Goal: Transaction & Acquisition: Book appointment/travel/reservation

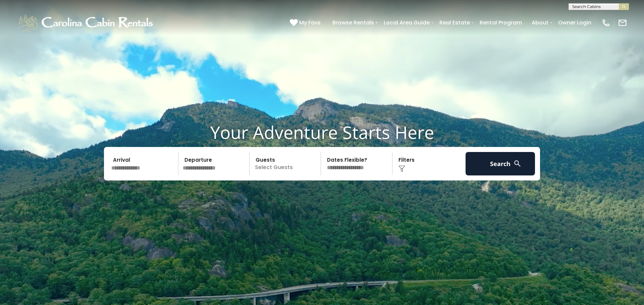
click at [277, 164] on p "Select Guests" at bounding box center [285, 163] width 69 height 23
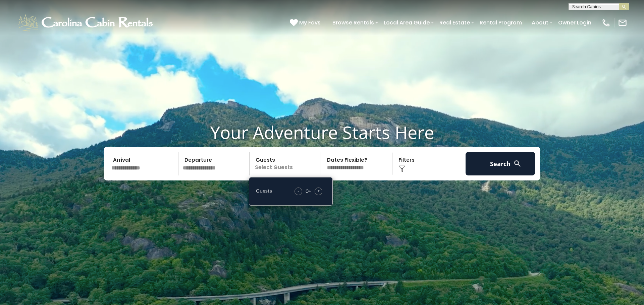
click at [321, 191] on div "+" at bounding box center [318, 192] width 8 height 8
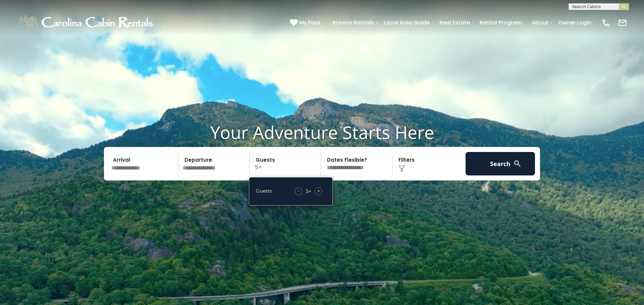
click at [321, 191] on div "+" at bounding box center [318, 192] width 8 height 8
click at [123, 162] on input "text" at bounding box center [143, 163] width 69 height 23
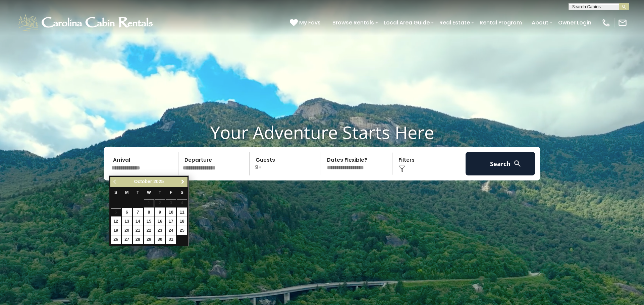
click at [183, 183] on span "Next" at bounding box center [182, 181] width 5 height 5
click at [171, 230] on link "26" at bounding box center [171, 231] width 10 height 8
type input "********"
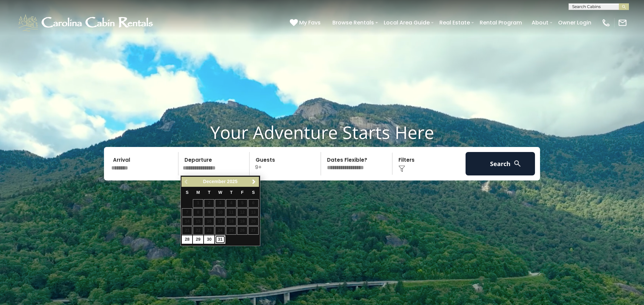
click at [221, 240] on link "31" at bounding box center [220, 240] width 10 height 8
type input "********"
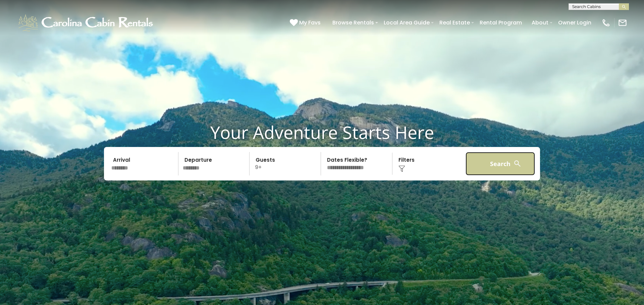
click at [503, 163] on button "Search" at bounding box center [499, 163] width 69 height 23
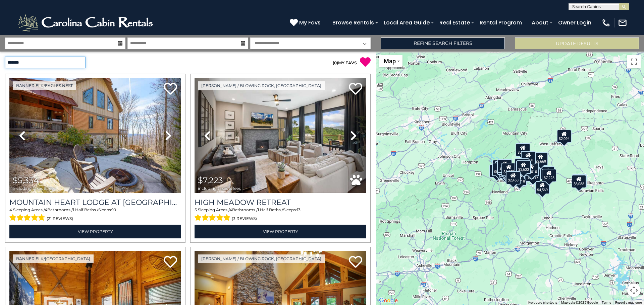
click at [79, 63] on select "**********" at bounding box center [45, 63] width 80 height 12
select select "**********"
click at [5, 57] on select "**********" at bounding box center [45, 63] width 80 height 12
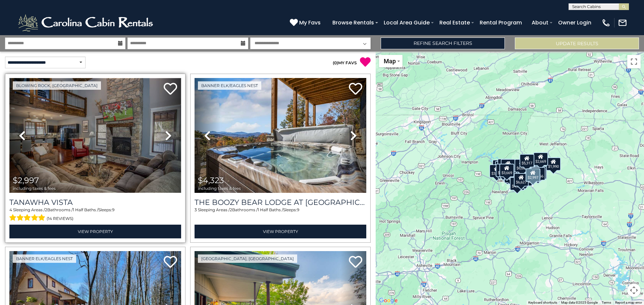
click at [137, 137] on img at bounding box center [95, 135] width 172 height 115
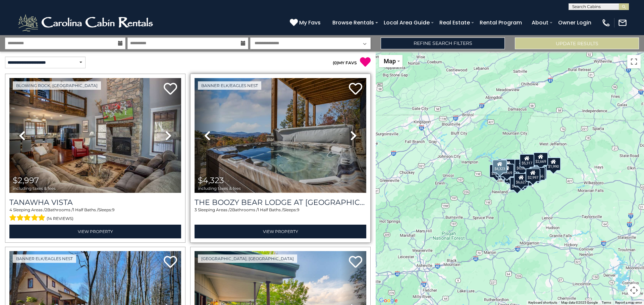
click at [318, 137] on img at bounding box center [280, 135] width 172 height 115
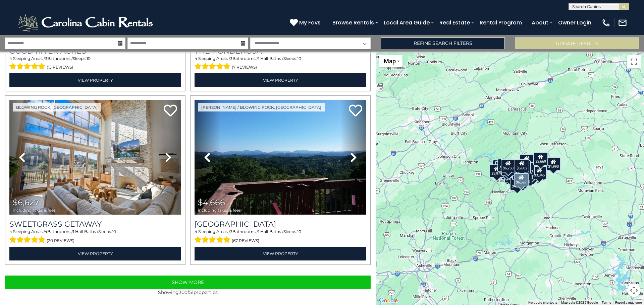
scroll to position [2406, 0]
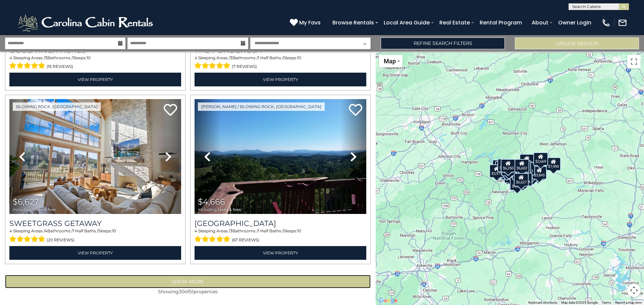
click at [183, 278] on button "Show More" at bounding box center [187, 281] width 365 height 13
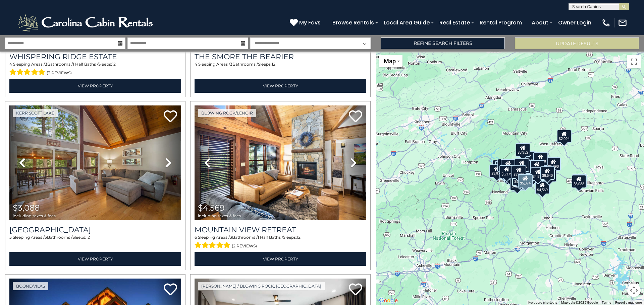
scroll to position [3787, 0]
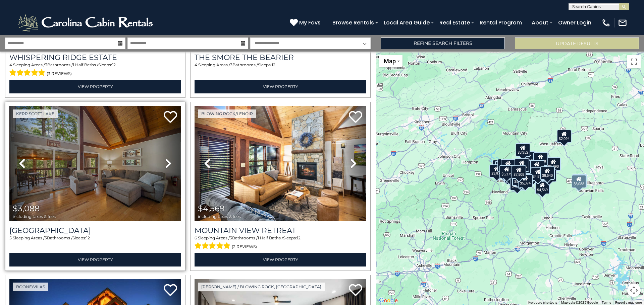
click at [170, 165] on icon at bounding box center [168, 163] width 7 height 11
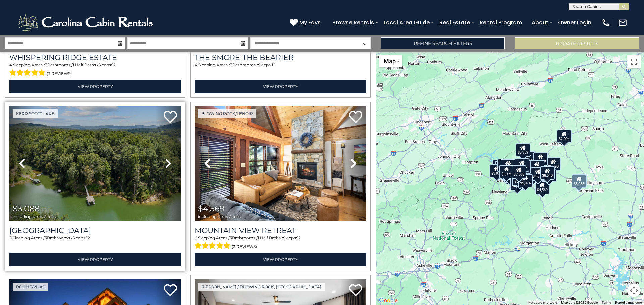
click at [170, 165] on icon at bounding box center [168, 163] width 7 height 11
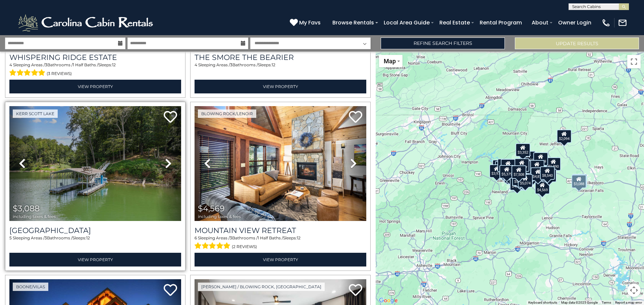
click at [170, 165] on icon at bounding box center [168, 163] width 7 height 11
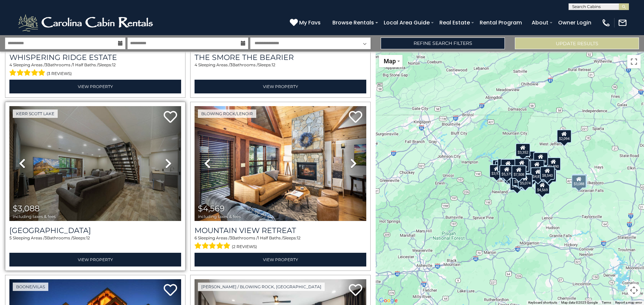
click at [170, 165] on icon at bounding box center [168, 163] width 7 height 11
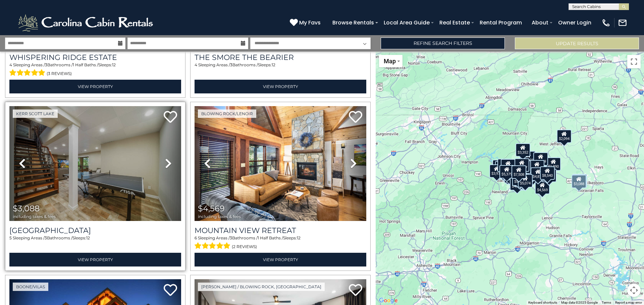
click at [170, 165] on icon at bounding box center [168, 163] width 7 height 11
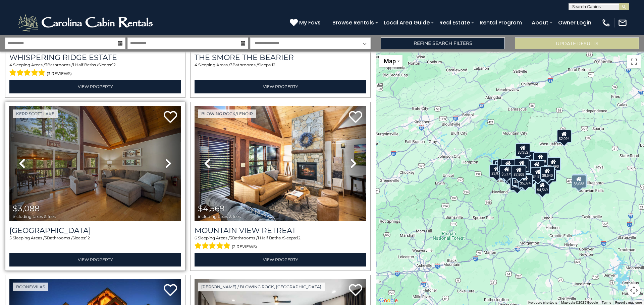
click at [170, 165] on icon at bounding box center [168, 163] width 7 height 11
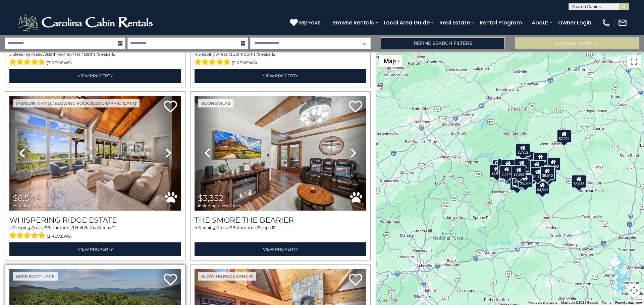
scroll to position [3623, 0]
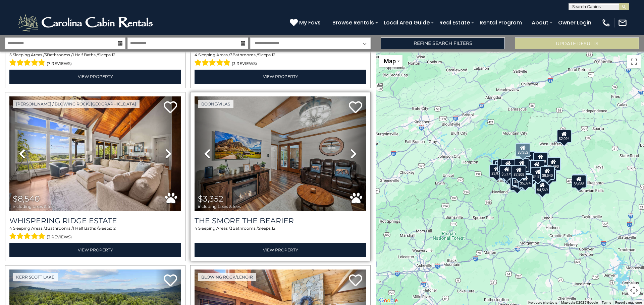
click at [353, 153] on icon at bounding box center [353, 153] width 7 height 11
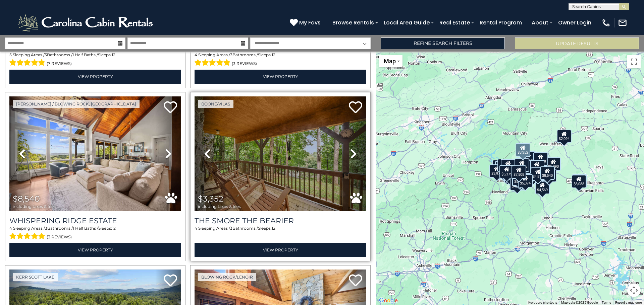
click at [353, 153] on icon at bounding box center [353, 153] width 7 height 11
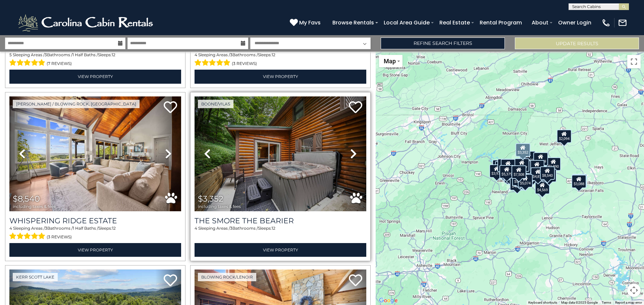
click at [353, 153] on icon at bounding box center [353, 153] width 7 height 11
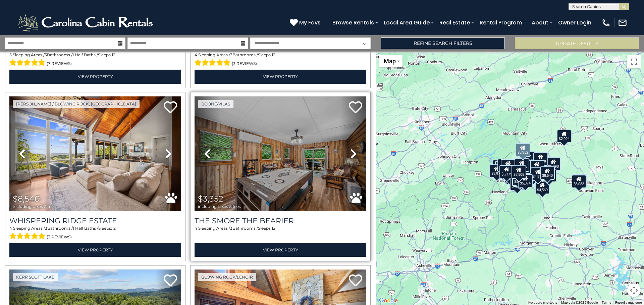
click at [353, 153] on icon at bounding box center [353, 153] width 7 height 11
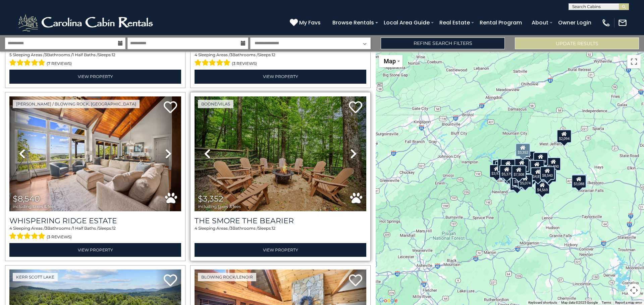
click at [353, 153] on icon at bounding box center [353, 153] width 7 height 11
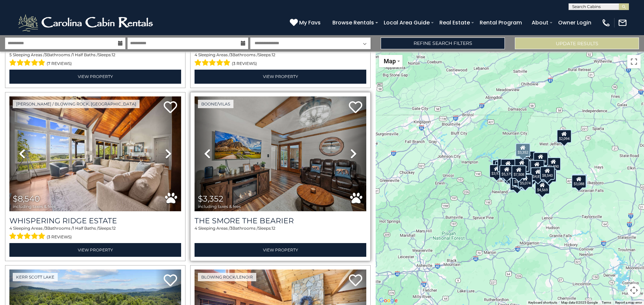
click at [353, 153] on icon at bounding box center [353, 153] width 7 height 11
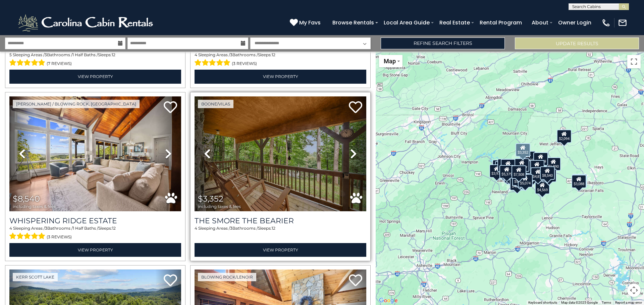
click at [353, 153] on icon at bounding box center [353, 153] width 7 height 11
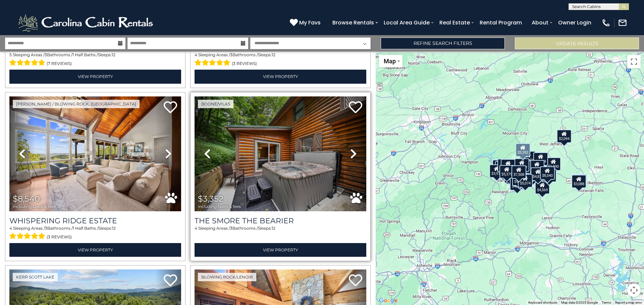
click at [353, 153] on icon at bounding box center [353, 153] width 7 height 11
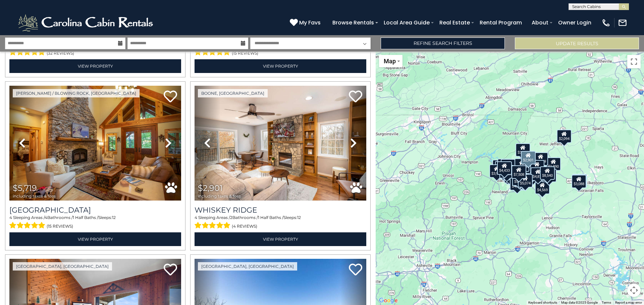
scroll to position [3286, 0]
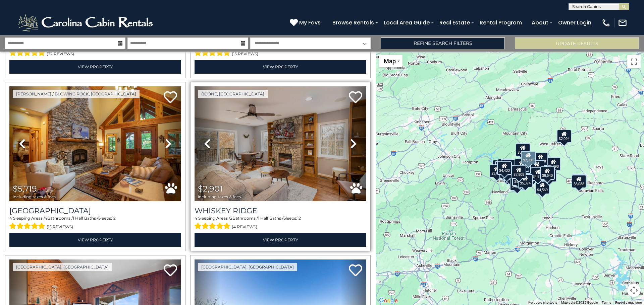
click at [353, 144] on icon at bounding box center [353, 143] width 7 height 11
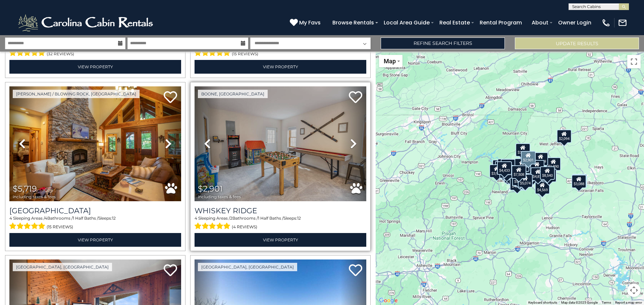
click at [353, 144] on icon at bounding box center [353, 143] width 7 height 11
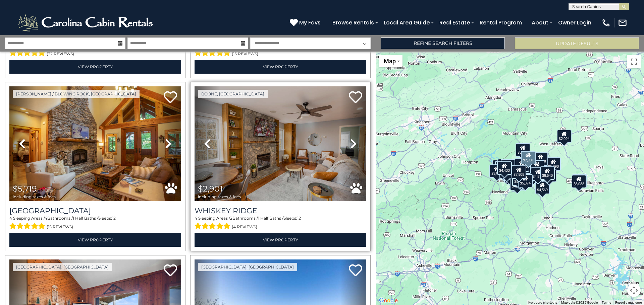
click at [353, 144] on icon at bounding box center [353, 143] width 7 height 11
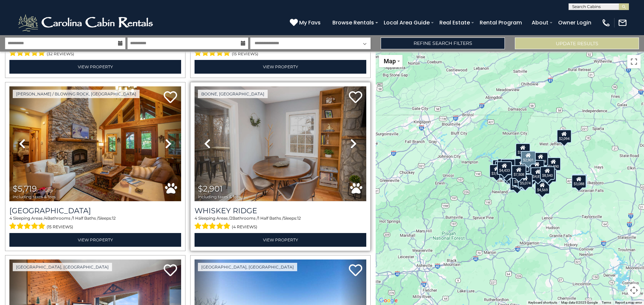
click at [353, 144] on icon at bounding box center [353, 143] width 7 height 11
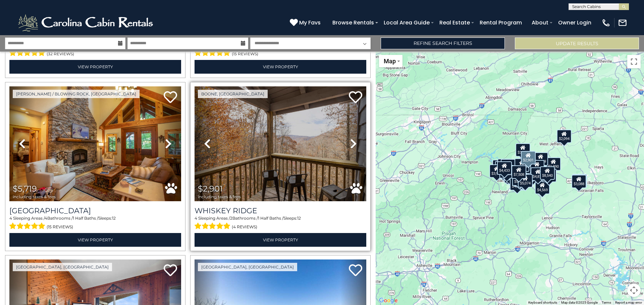
click at [353, 144] on icon at bounding box center [353, 143] width 7 height 11
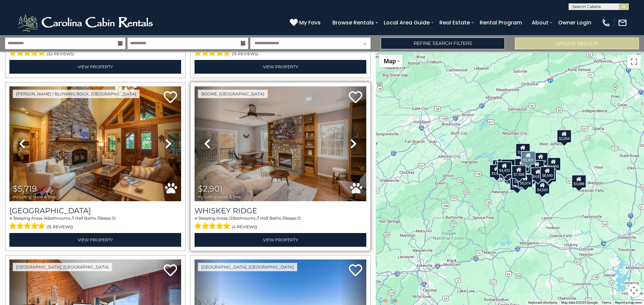
click at [353, 144] on icon at bounding box center [353, 143] width 7 height 11
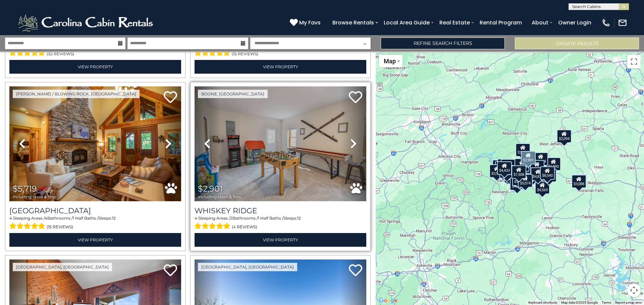
click at [353, 144] on icon at bounding box center [353, 143] width 7 height 11
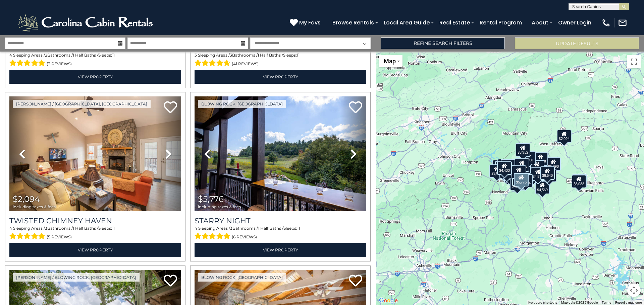
scroll to position [2927, 0]
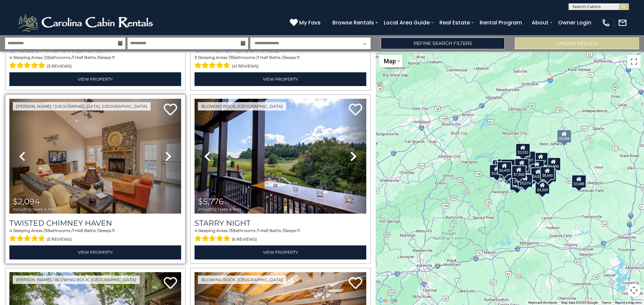
click at [167, 156] on icon at bounding box center [168, 156] width 7 height 11
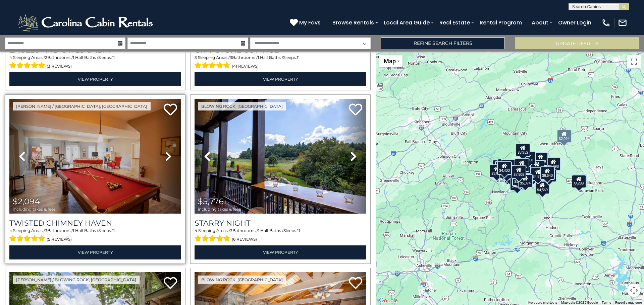
click at [167, 156] on icon at bounding box center [168, 156] width 7 height 11
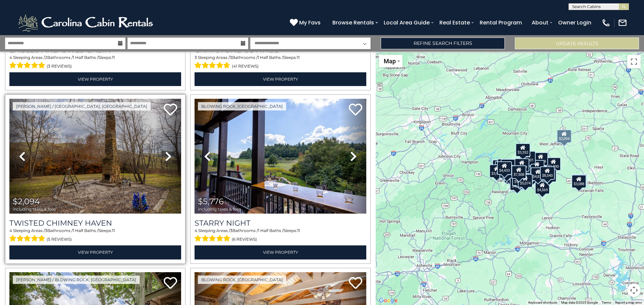
click at [167, 156] on icon at bounding box center [168, 156] width 7 height 11
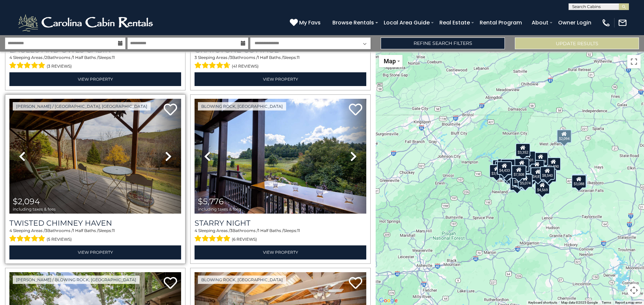
click at [167, 156] on icon at bounding box center [168, 156] width 7 height 11
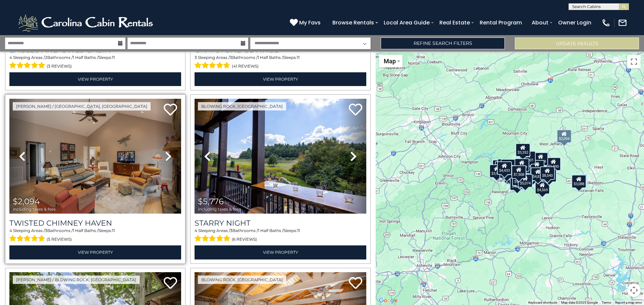
click at [167, 156] on icon at bounding box center [168, 156] width 7 height 11
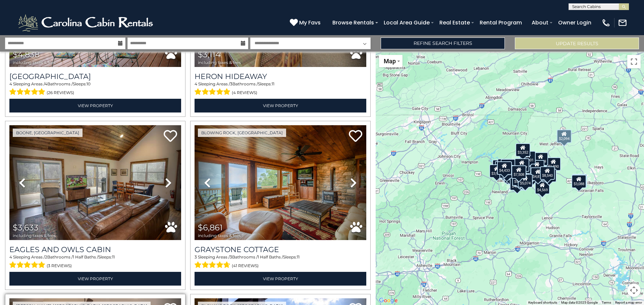
scroll to position [2749, 0]
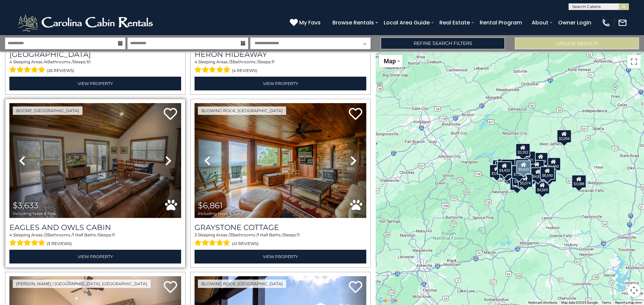
click at [167, 162] on icon at bounding box center [168, 161] width 7 height 11
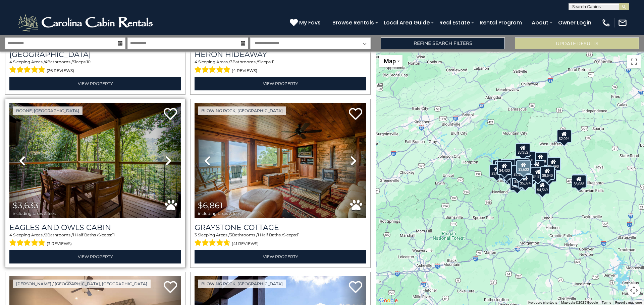
click at [167, 162] on icon at bounding box center [168, 161] width 7 height 11
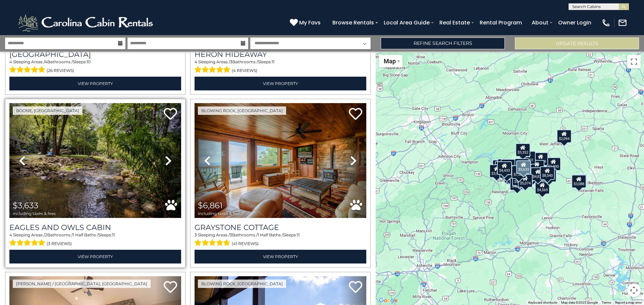
click at [167, 162] on icon at bounding box center [168, 161] width 7 height 11
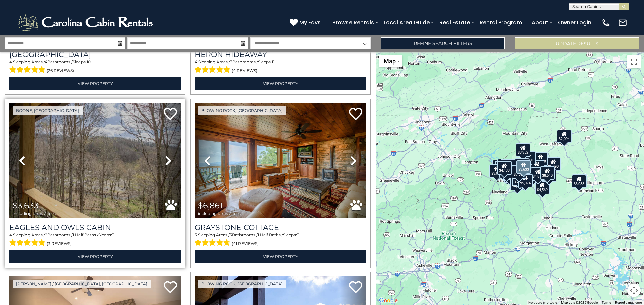
click at [167, 162] on icon at bounding box center [168, 161] width 7 height 11
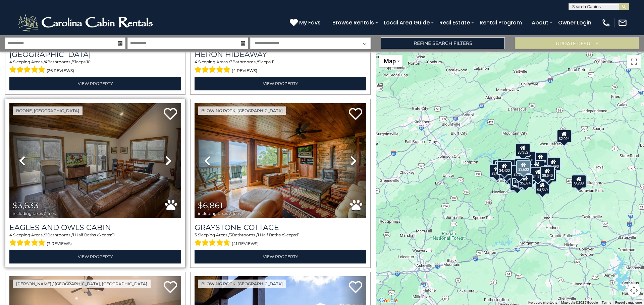
click at [167, 162] on icon at bounding box center [168, 161] width 7 height 11
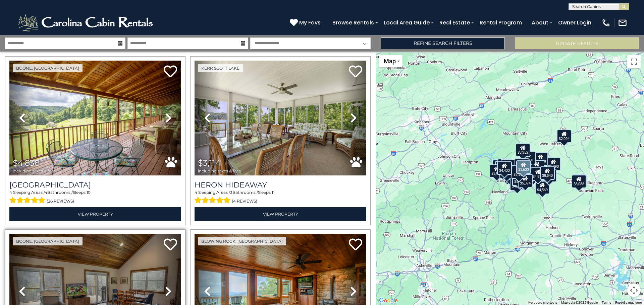
scroll to position [2617, 0]
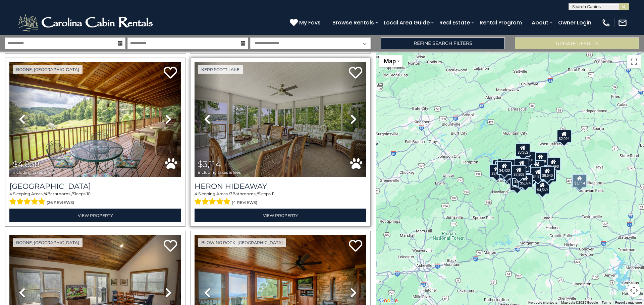
click at [354, 118] on icon at bounding box center [353, 119] width 7 height 11
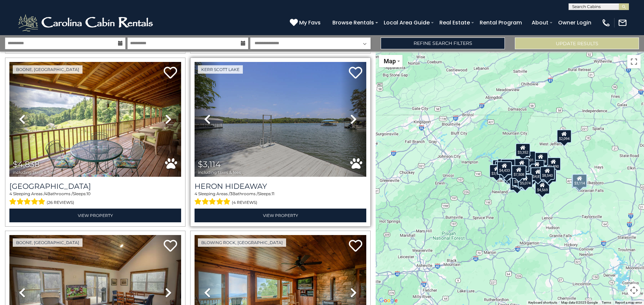
click at [354, 118] on icon at bounding box center [353, 119] width 7 height 11
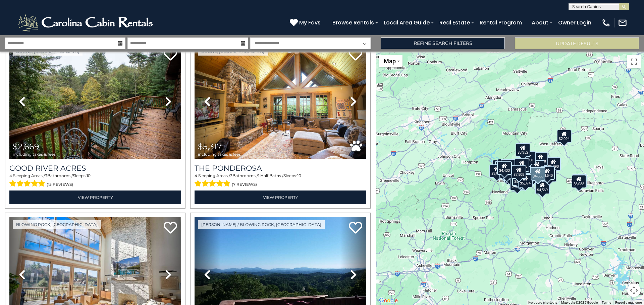
scroll to position [2288, 0]
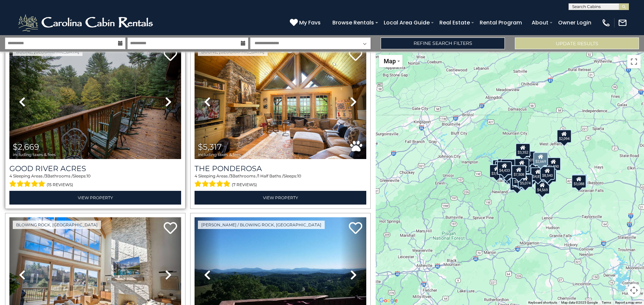
click at [167, 102] on icon at bounding box center [168, 102] width 7 height 11
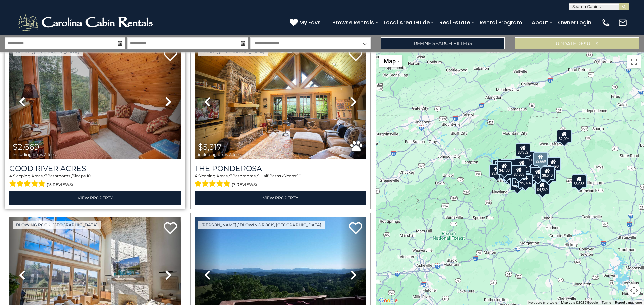
click at [167, 102] on icon at bounding box center [168, 102] width 7 height 11
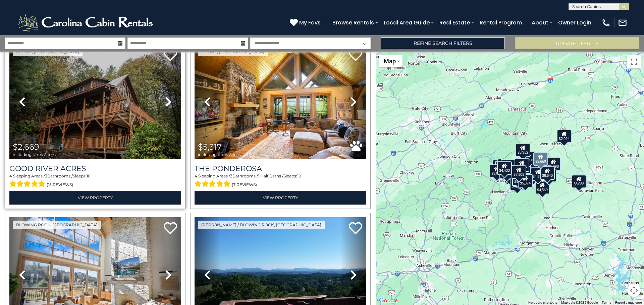
click at [167, 102] on icon at bounding box center [168, 102] width 7 height 11
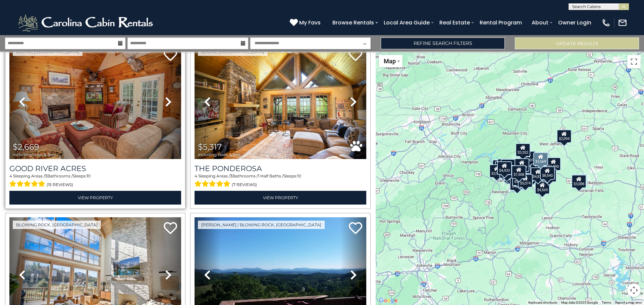
click at [167, 102] on icon at bounding box center [168, 102] width 7 height 11
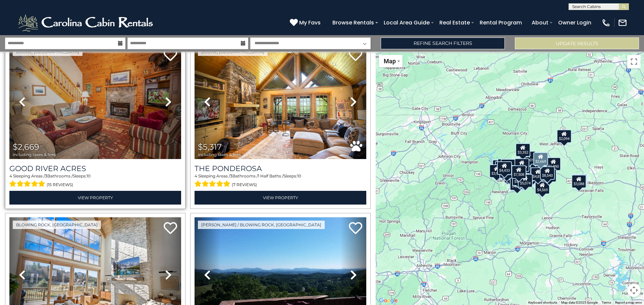
click at [167, 102] on icon at bounding box center [168, 102] width 7 height 11
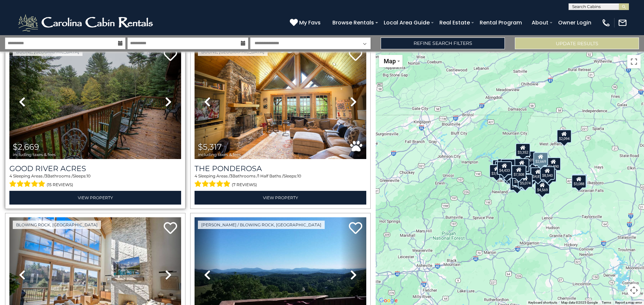
click at [167, 102] on icon at bounding box center [168, 102] width 7 height 11
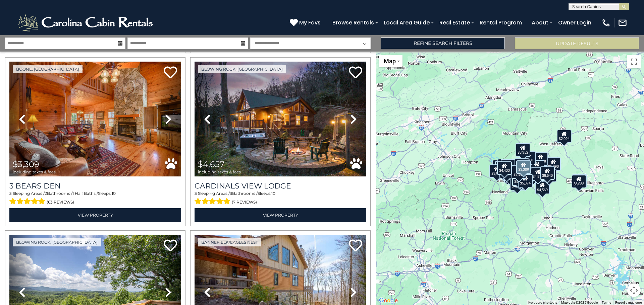
scroll to position [1749, 0]
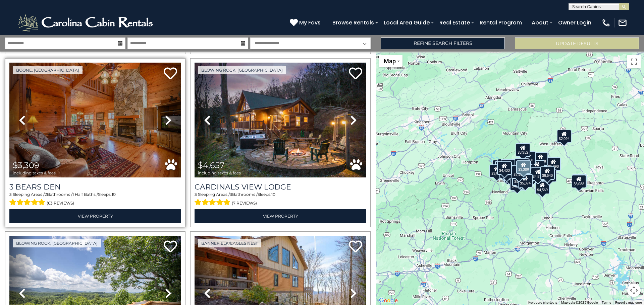
click at [166, 119] on icon at bounding box center [168, 120] width 7 height 11
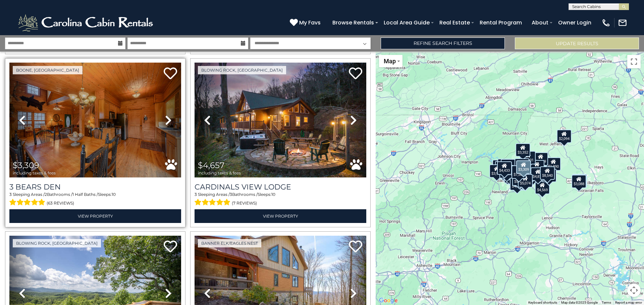
click at [166, 119] on icon at bounding box center [168, 120] width 7 height 11
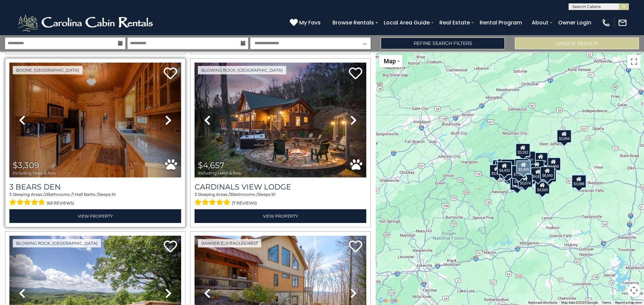
click at [166, 119] on icon at bounding box center [168, 120] width 7 height 11
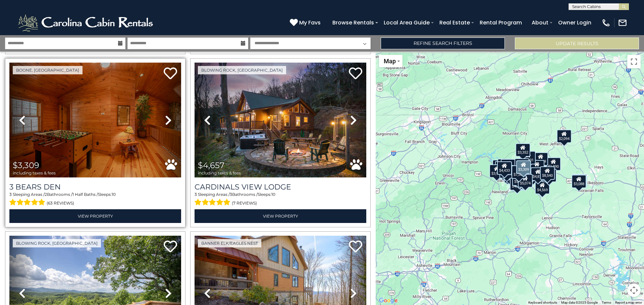
click at [166, 119] on icon at bounding box center [168, 120] width 7 height 11
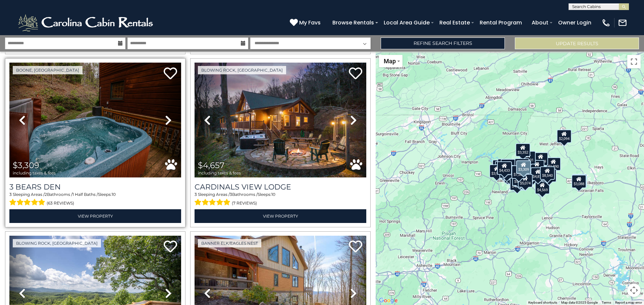
click at [166, 119] on icon at bounding box center [168, 120] width 7 height 11
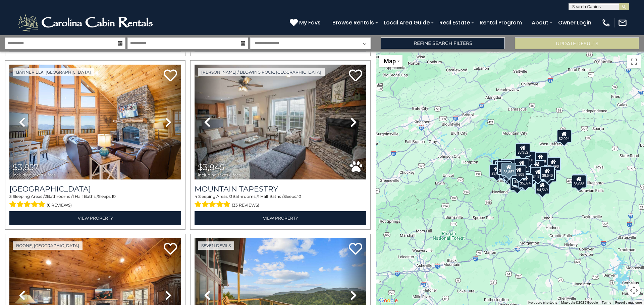
scroll to position [1226, 0]
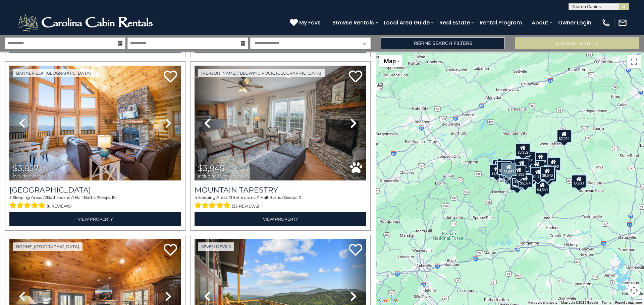
click at [166, 119] on icon at bounding box center [168, 123] width 7 height 11
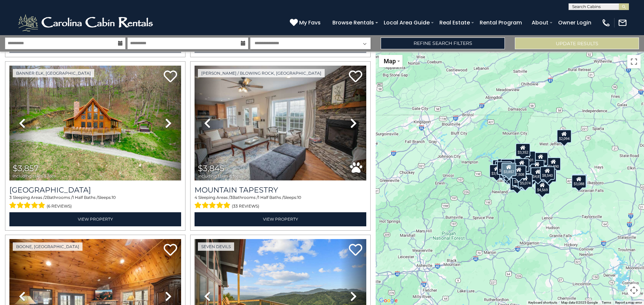
click at [166, 119] on icon at bounding box center [168, 123] width 7 height 11
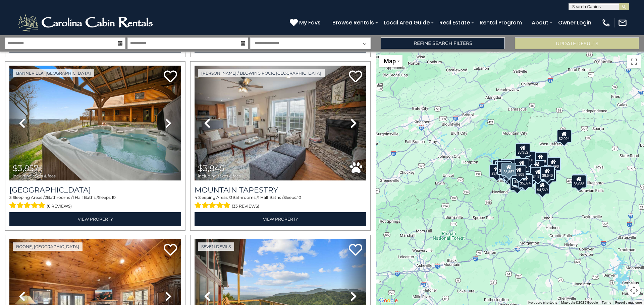
click at [166, 119] on icon at bounding box center [168, 123] width 7 height 11
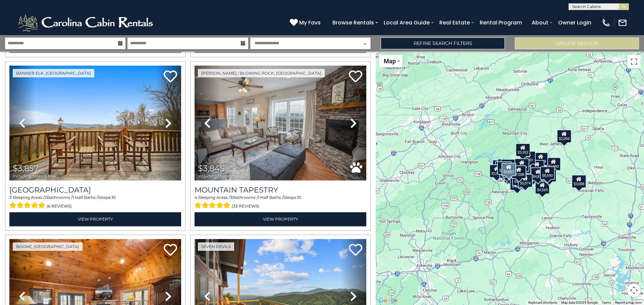
click at [166, 119] on icon at bounding box center [168, 123] width 7 height 11
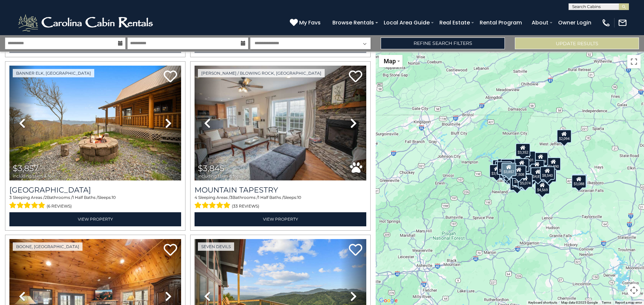
click at [166, 119] on icon at bounding box center [168, 123] width 7 height 11
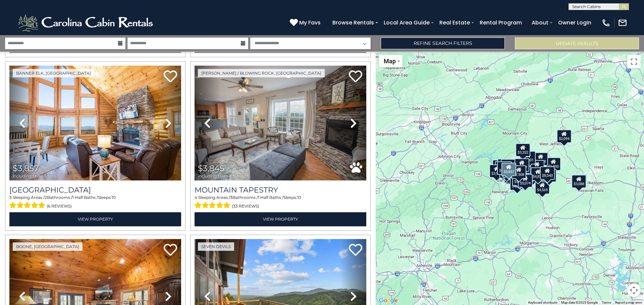
click at [166, 119] on icon at bounding box center [168, 123] width 7 height 11
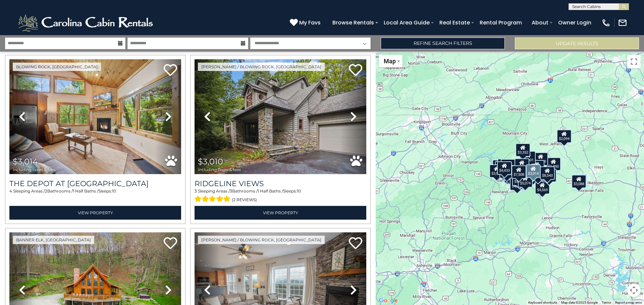
scroll to position [1059, 0]
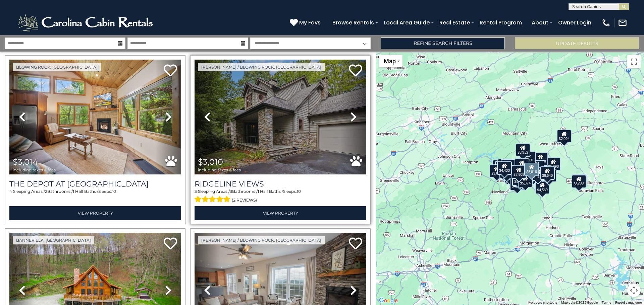
click at [350, 118] on icon at bounding box center [353, 117] width 7 height 11
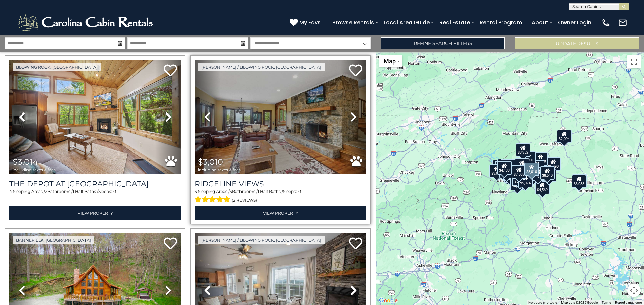
click at [350, 118] on icon at bounding box center [353, 117] width 7 height 11
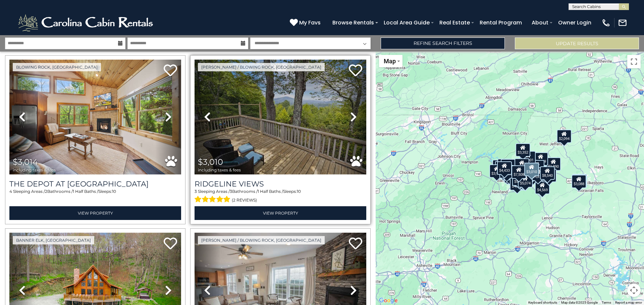
click at [350, 118] on icon at bounding box center [353, 117] width 7 height 11
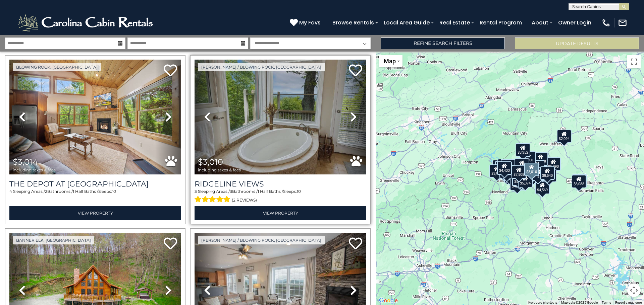
click at [350, 118] on icon at bounding box center [353, 117] width 7 height 11
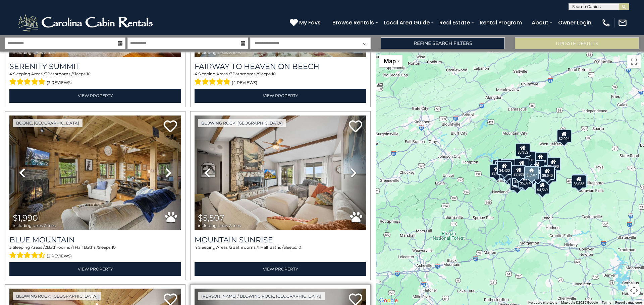
scroll to position [827, 0]
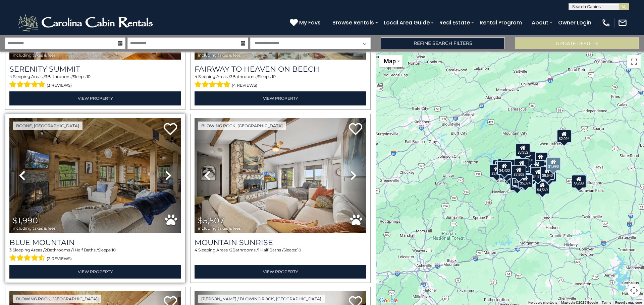
click at [166, 176] on icon at bounding box center [168, 175] width 7 height 11
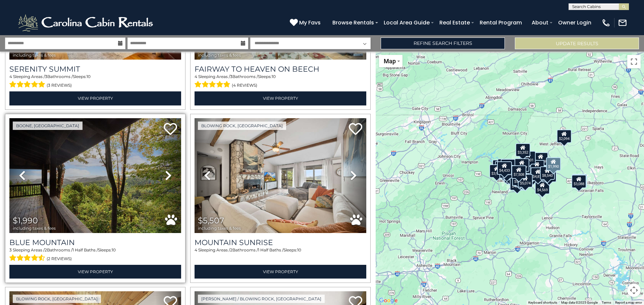
click at [166, 176] on icon at bounding box center [168, 175] width 7 height 11
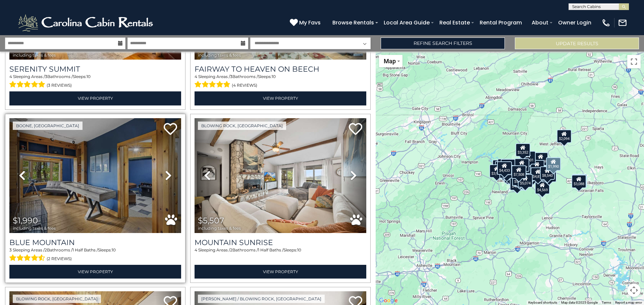
click at [166, 176] on icon at bounding box center [168, 175] width 7 height 11
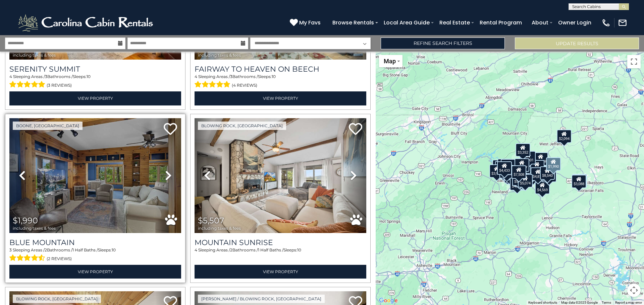
click at [166, 176] on icon at bounding box center [168, 175] width 7 height 11
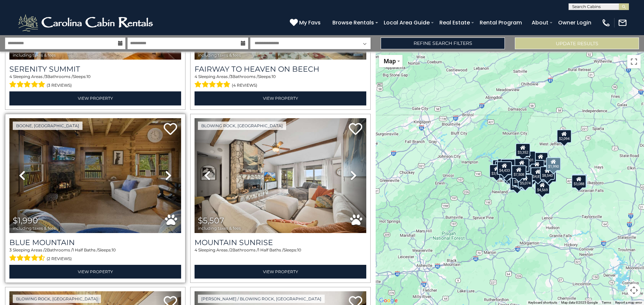
click at [166, 176] on icon at bounding box center [168, 175] width 7 height 11
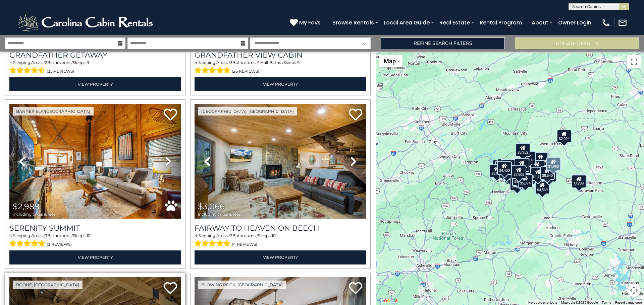
scroll to position [667, 0]
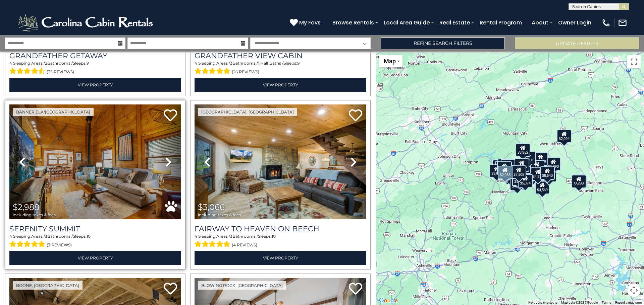
click at [166, 162] on icon at bounding box center [168, 162] width 7 height 11
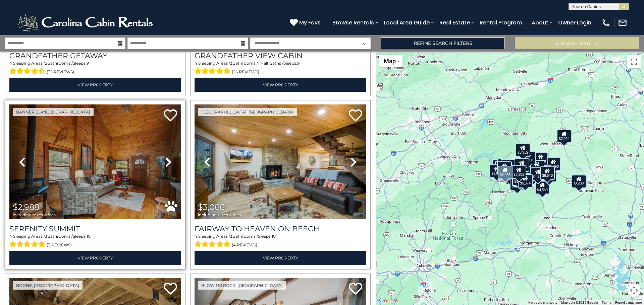
click at [166, 162] on icon at bounding box center [168, 162] width 7 height 11
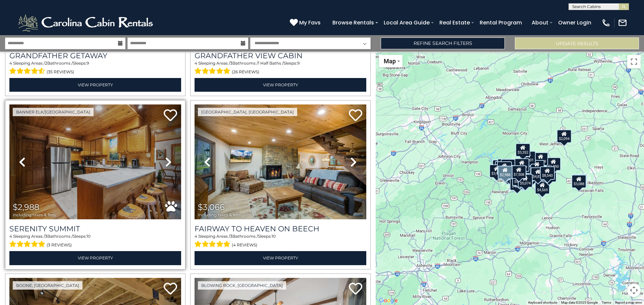
click at [166, 162] on icon at bounding box center [168, 162] width 7 height 11
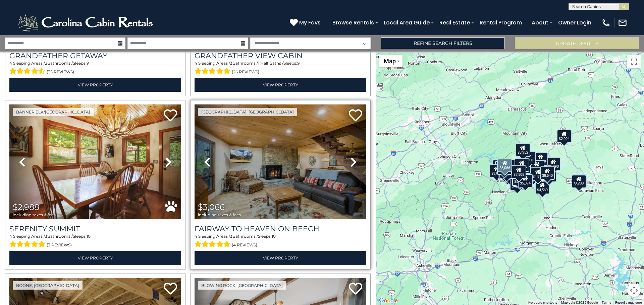
click at [352, 161] on icon at bounding box center [353, 162] width 7 height 11
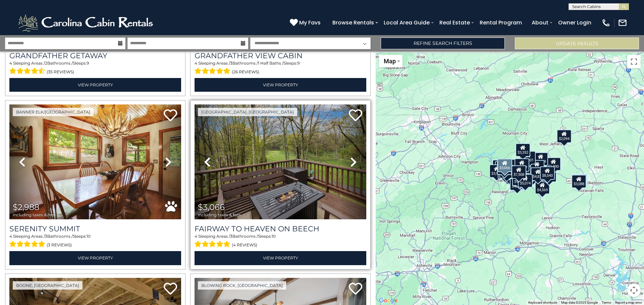
click at [352, 161] on icon at bounding box center [353, 162] width 7 height 11
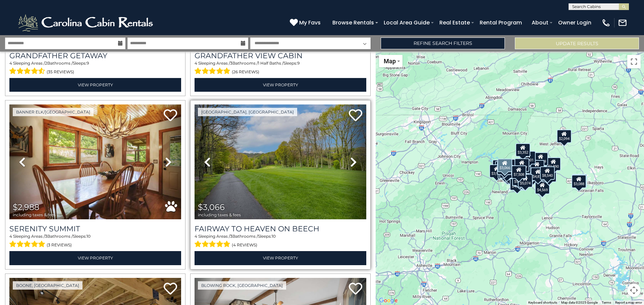
click at [352, 161] on icon at bounding box center [353, 162] width 7 height 11
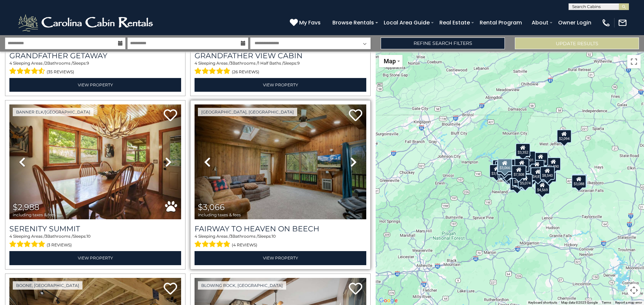
click at [352, 161] on icon at bounding box center [353, 162] width 7 height 11
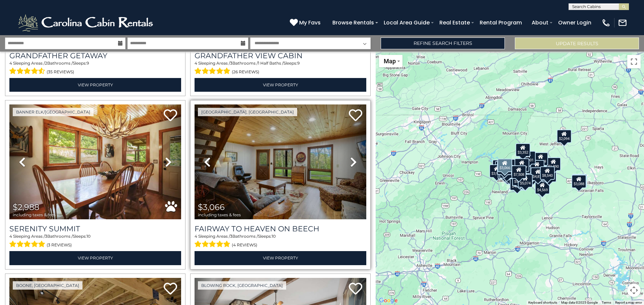
click at [352, 161] on icon at bounding box center [353, 162] width 7 height 11
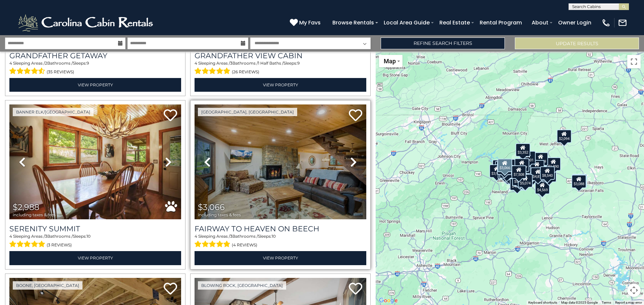
click at [352, 161] on icon at bounding box center [353, 162] width 7 height 11
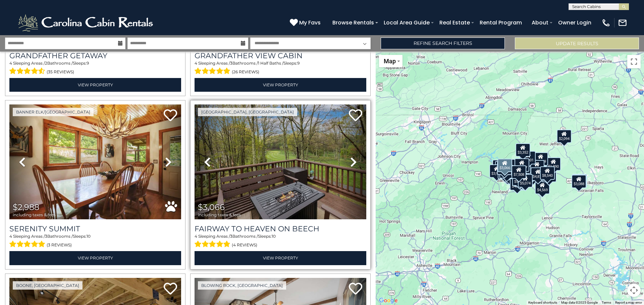
click at [352, 161] on icon at bounding box center [353, 162] width 7 height 11
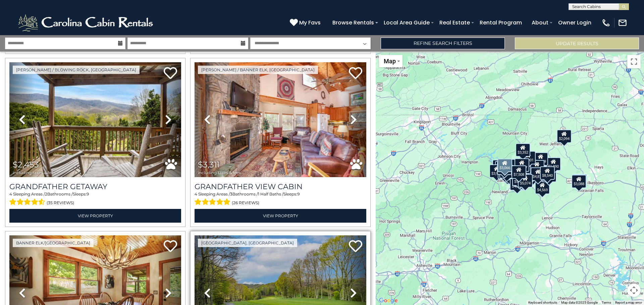
scroll to position [535, 0]
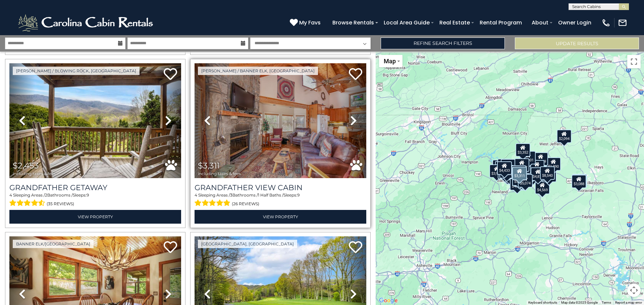
click at [351, 125] on icon at bounding box center [353, 120] width 7 height 11
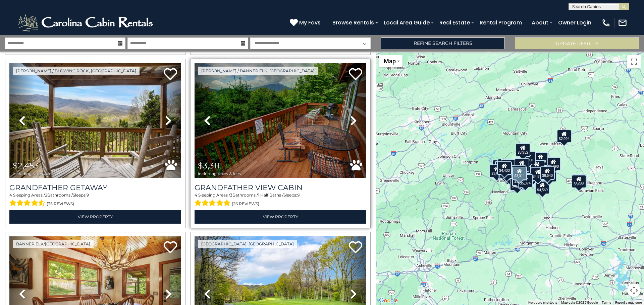
click at [351, 125] on icon at bounding box center [353, 120] width 7 height 11
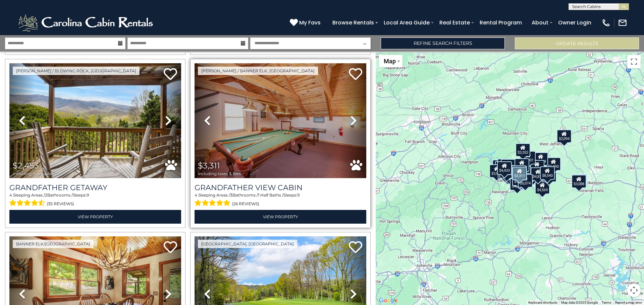
click at [351, 125] on icon at bounding box center [353, 120] width 7 height 11
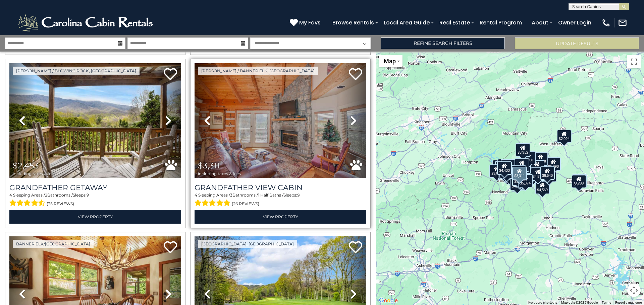
click at [351, 125] on icon at bounding box center [353, 120] width 7 height 11
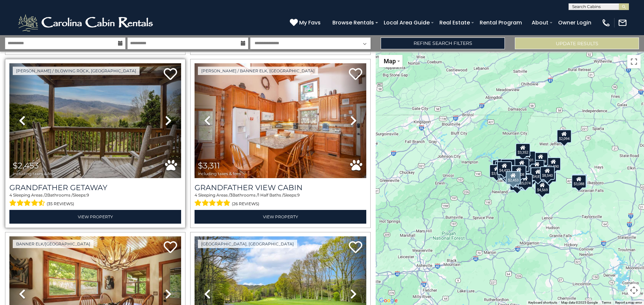
click at [167, 121] on icon at bounding box center [168, 120] width 7 height 11
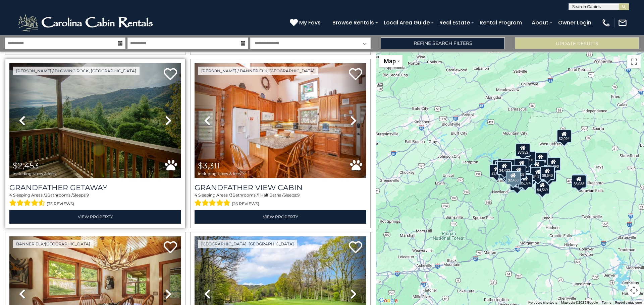
click at [167, 121] on icon at bounding box center [168, 120] width 7 height 11
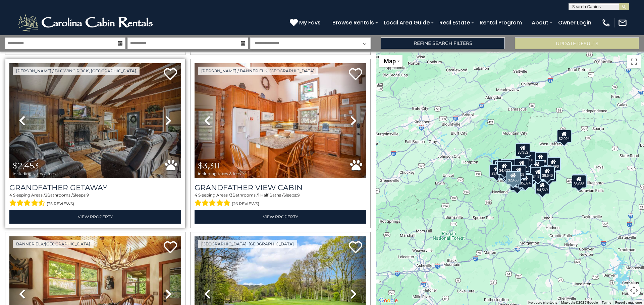
click at [167, 121] on icon at bounding box center [168, 120] width 7 height 11
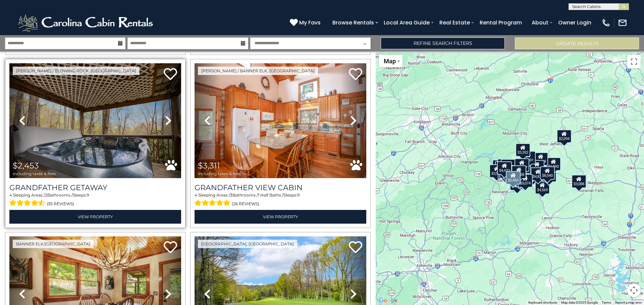
click at [167, 121] on icon at bounding box center [168, 120] width 7 height 11
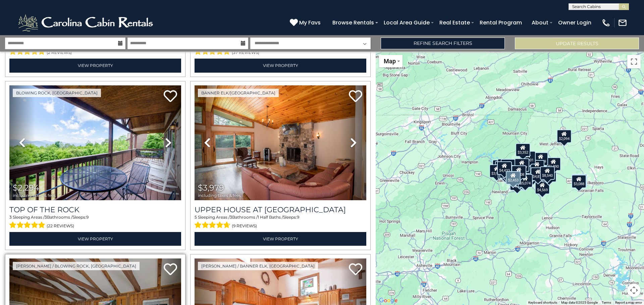
scroll to position [338, 0]
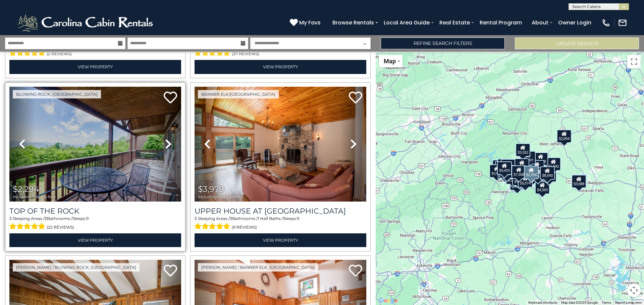
click at [167, 143] on icon at bounding box center [168, 144] width 7 height 11
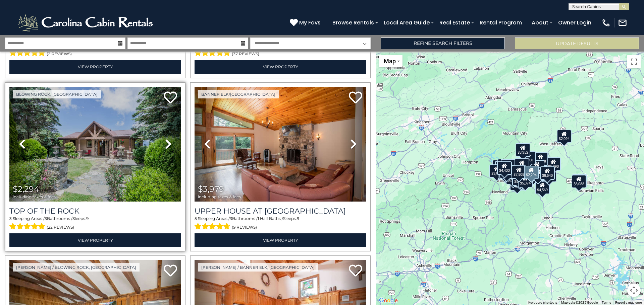
click at [167, 143] on icon at bounding box center [168, 144] width 7 height 11
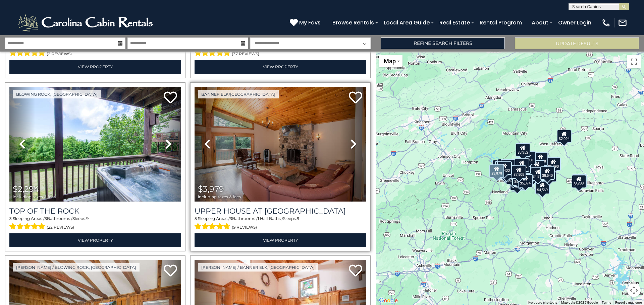
click at [205, 145] on icon at bounding box center [207, 144] width 7 height 11
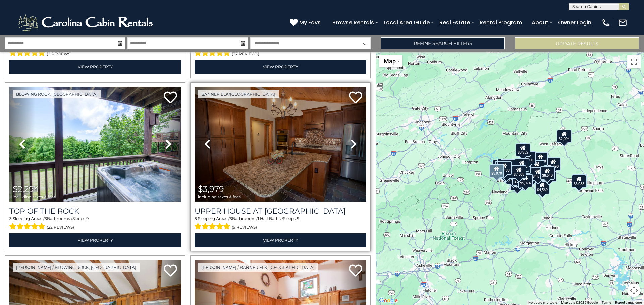
click at [205, 145] on icon at bounding box center [207, 144] width 7 height 11
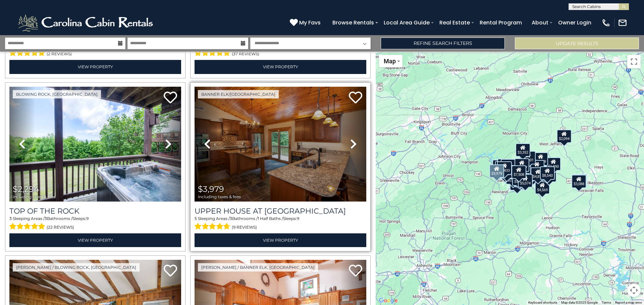
click at [205, 145] on icon at bounding box center [207, 144] width 7 height 11
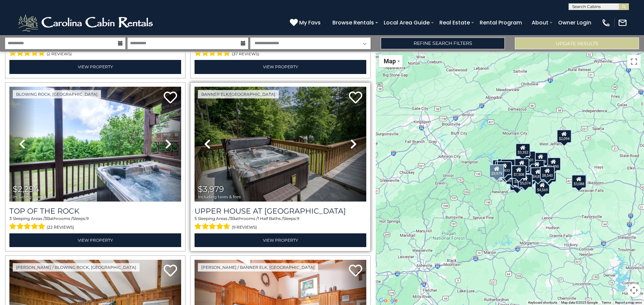
click at [205, 145] on icon at bounding box center [207, 144] width 7 height 11
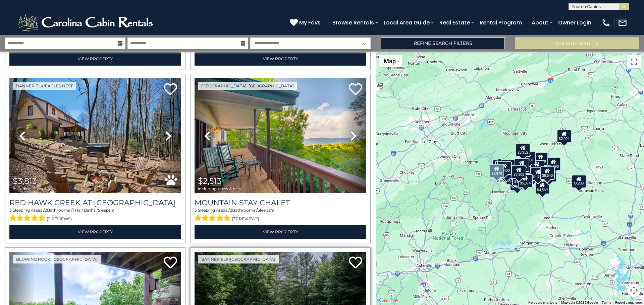
scroll to position [171, 0]
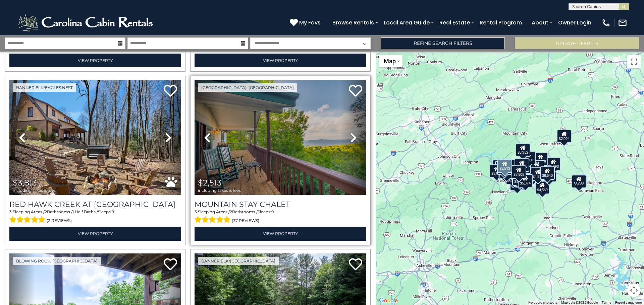
click at [205, 136] on icon at bounding box center [207, 137] width 7 height 11
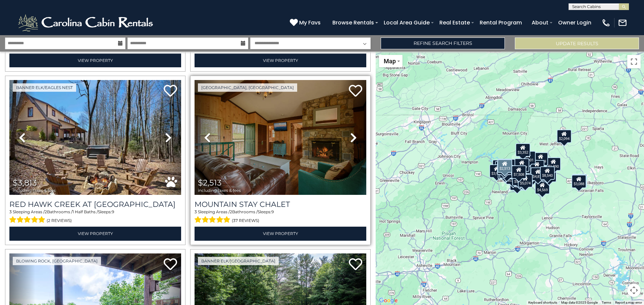
click at [205, 136] on icon at bounding box center [207, 137] width 7 height 11
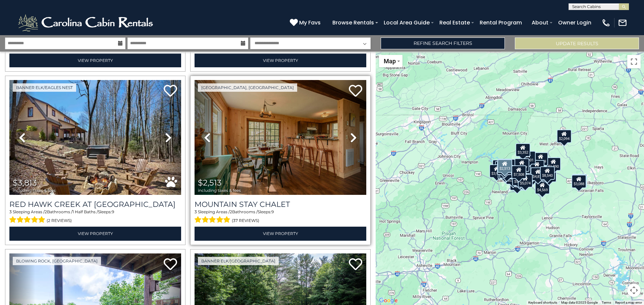
click at [205, 136] on icon at bounding box center [207, 137] width 7 height 11
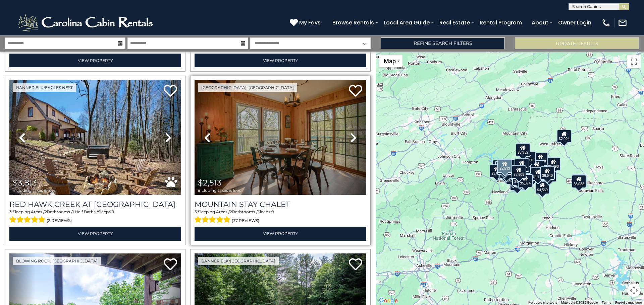
click at [205, 136] on icon at bounding box center [207, 137] width 7 height 11
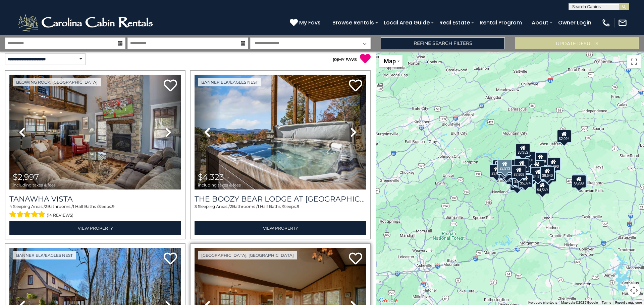
scroll to position [0, 0]
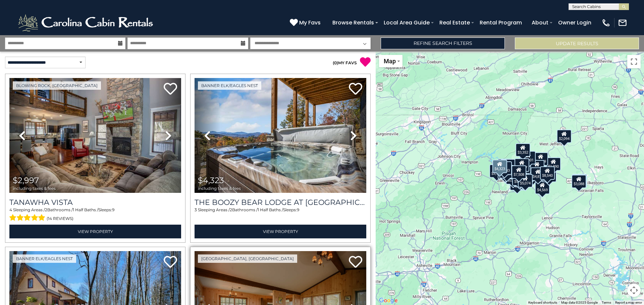
click at [205, 136] on icon at bounding box center [207, 135] width 7 height 11
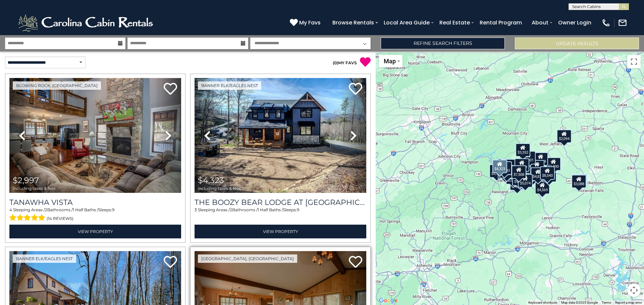
click at [205, 136] on icon at bounding box center [207, 135] width 7 height 11
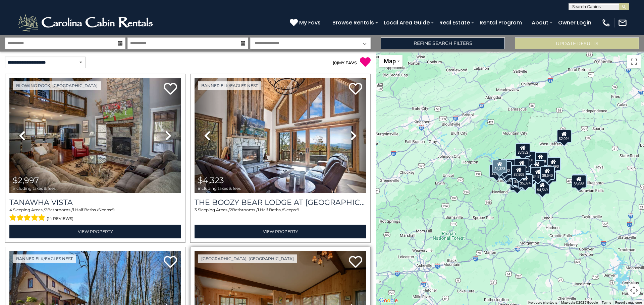
click at [205, 136] on icon at bounding box center [207, 135] width 7 height 11
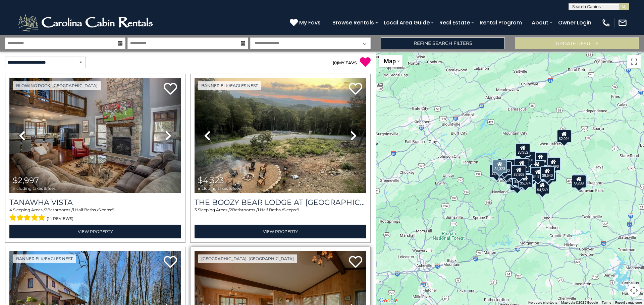
click at [205, 136] on icon at bounding box center [207, 135] width 7 height 11
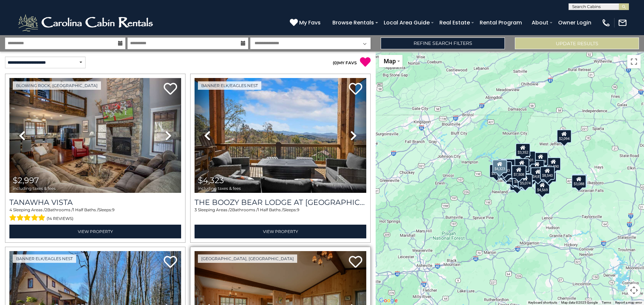
click at [205, 136] on icon at bounding box center [207, 135] width 7 height 11
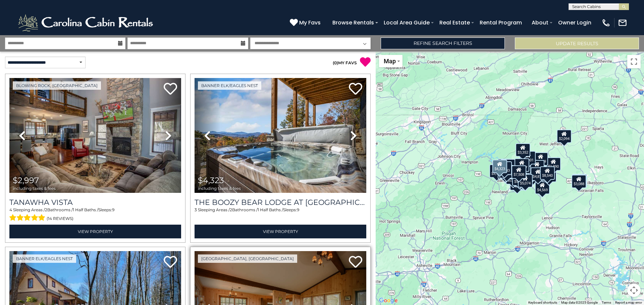
click at [205, 136] on icon at bounding box center [207, 135] width 7 height 11
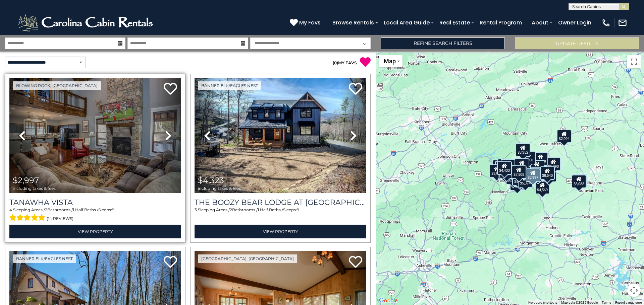
click at [167, 133] on icon at bounding box center [168, 135] width 7 height 11
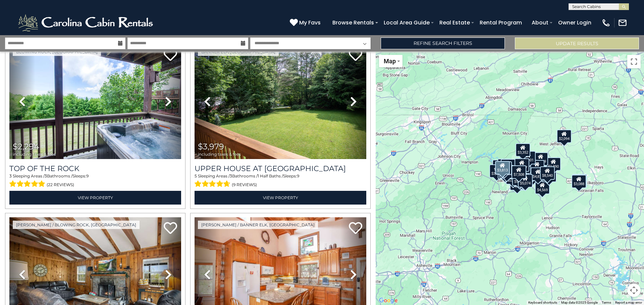
scroll to position [381, 0]
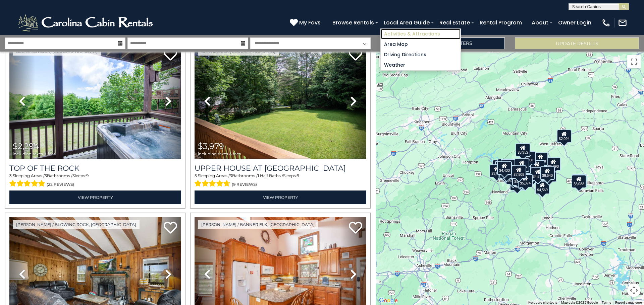
click at [420, 32] on link "Activities & Attractions" at bounding box center [420, 34] width 80 height 10
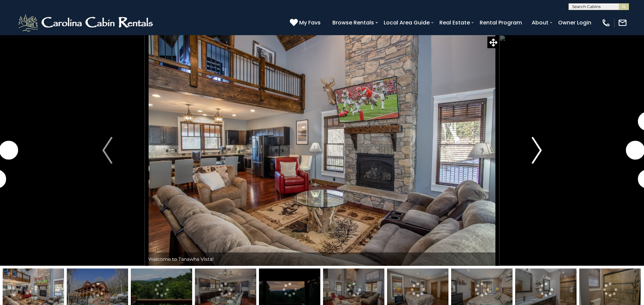
click at [539, 150] on img "Next" at bounding box center [536, 150] width 10 height 27
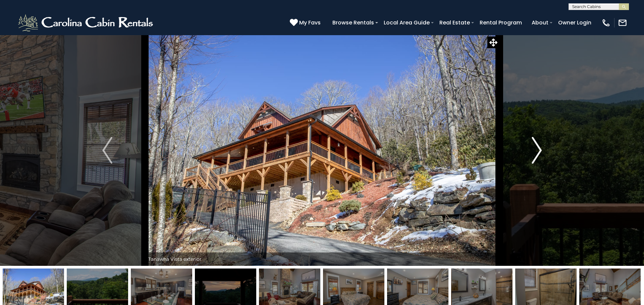
click at [539, 150] on img "Next" at bounding box center [536, 150] width 10 height 27
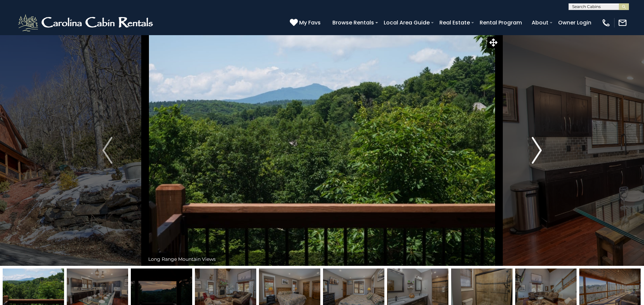
click at [539, 150] on img "Next" at bounding box center [536, 150] width 10 height 27
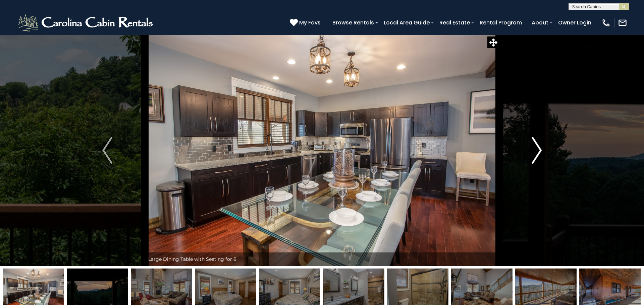
click at [539, 150] on img "Next" at bounding box center [536, 150] width 10 height 27
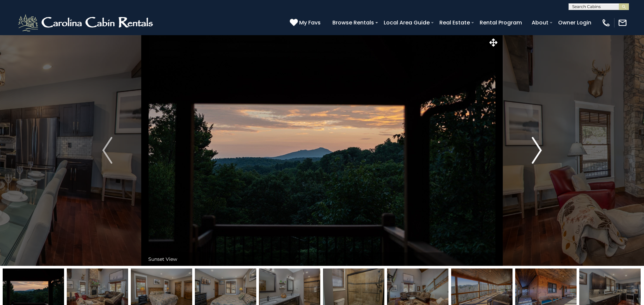
click at [539, 150] on img "Next" at bounding box center [536, 150] width 10 height 27
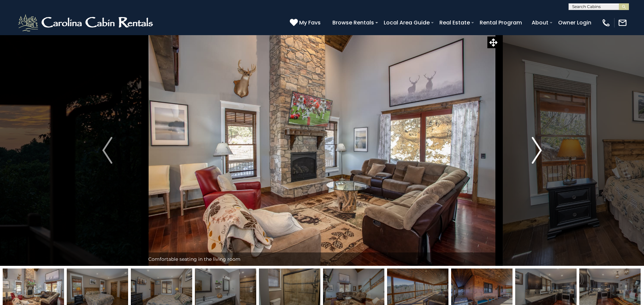
click at [539, 150] on img "Next" at bounding box center [536, 150] width 10 height 27
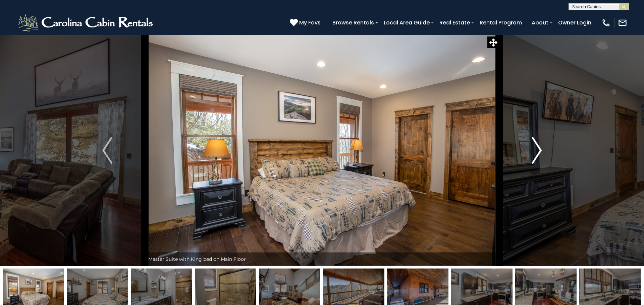
click at [539, 150] on img "Next" at bounding box center [536, 150] width 10 height 27
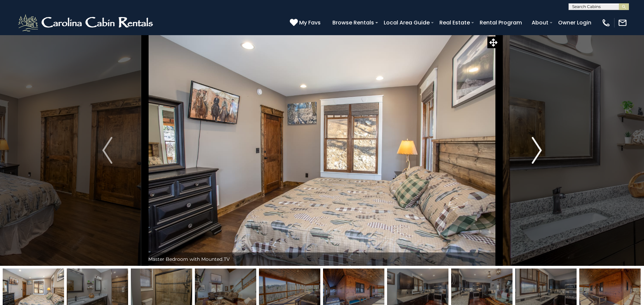
click at [539, 150] on img "Next" at bounding box center [536, 150] width 10 height 27
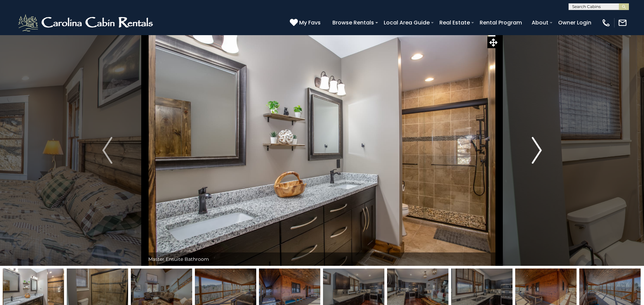
click at [539, 150] on img "Next" at bounding box center [536, 150] width 10 height 27
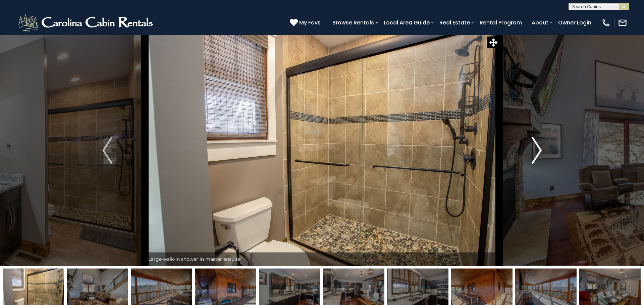
click at [539, 150] on img "Next" at bounding box center [536, 150] width 10 height 27
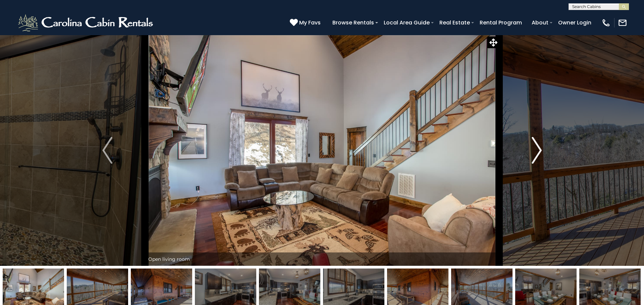
click at [539, 150] on img "Next" at bounding box center [536, 150] width 10 height 27
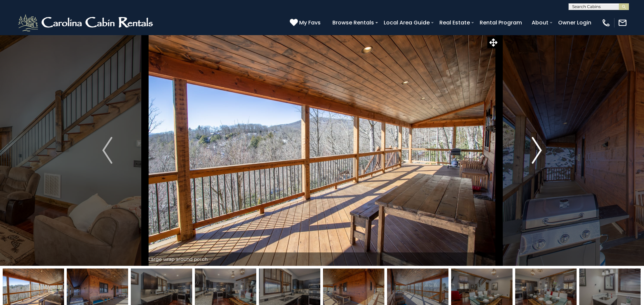
click at [539, 150] on img "Next" at bounding box center [536, 150] width 10 height 27
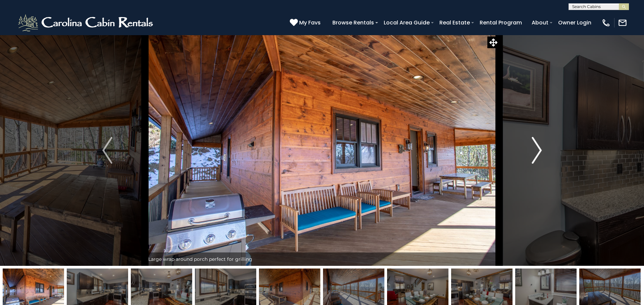
click at [539, 150] on img "Next" at bounding box center [536, 150] width 10 height 27
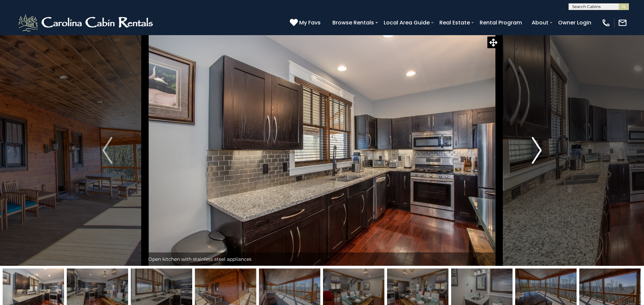
click at [539, 150] on img "Next" at bounding box center [536, 150] width 10 height 27
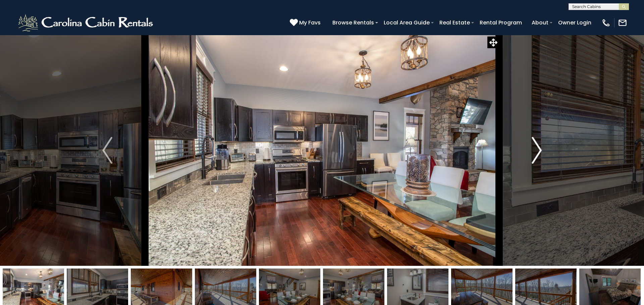
click at [539, 150] on img "Next" at bounding box center [536, 150] width 10 height 27
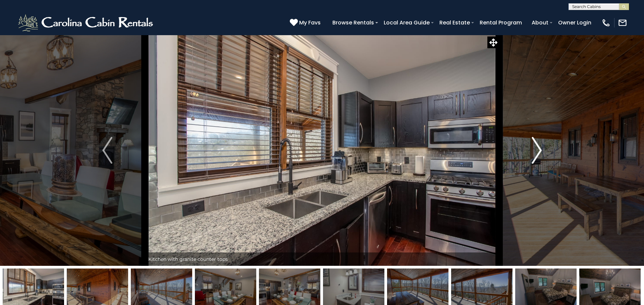
click at [539, 150] on img "Next" at bounding box center [536, 150] width 10 height 27
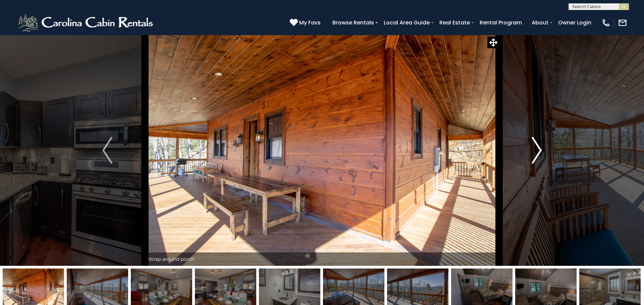
click at [539, 150] on img "Next" at bounding box center [536, 150] width 10 height 27
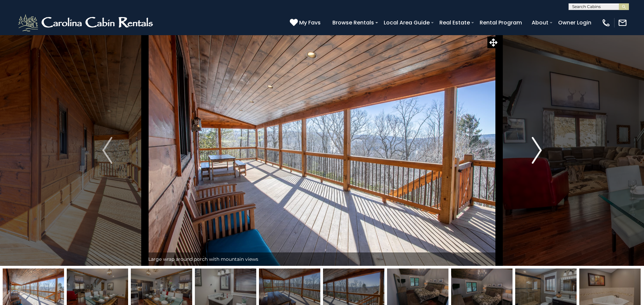
click at [539, 150] on img "Next" at bounding box center [536, 150] width 10 height 27
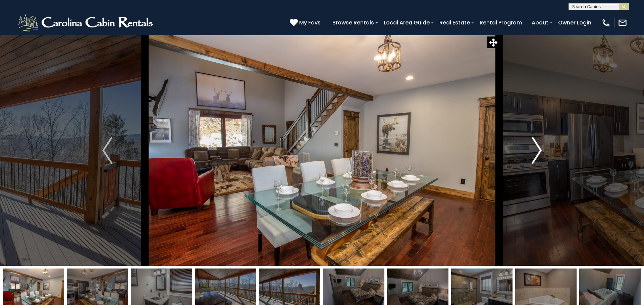
click at [539, 150] on img "Next" at bounding box center [536, 150] width 10 height 27
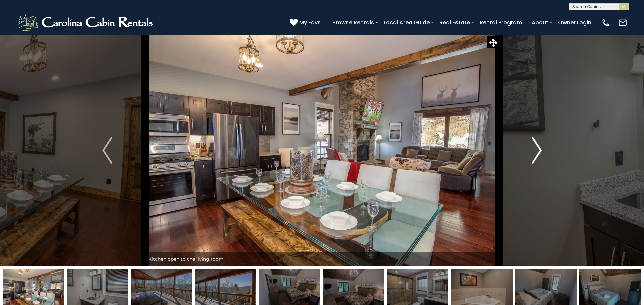
click at [539, 150] on img "Next" at bounding box center [536, 150] width 10 height 27
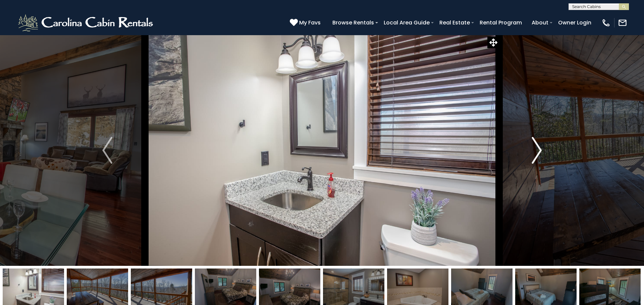
click at [539, 150] on img "Next" at bounding box center [536, 150] width 10 height 27
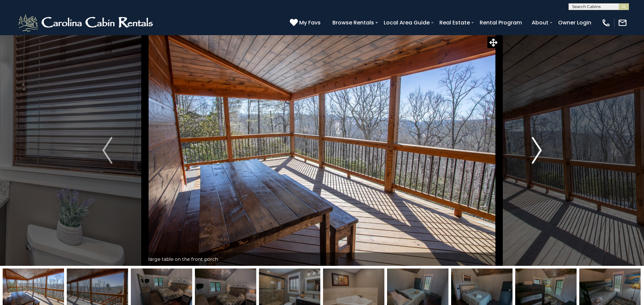
click at [539, 150] on img "Next" at bounding box center [536, 150] width 10 height 27
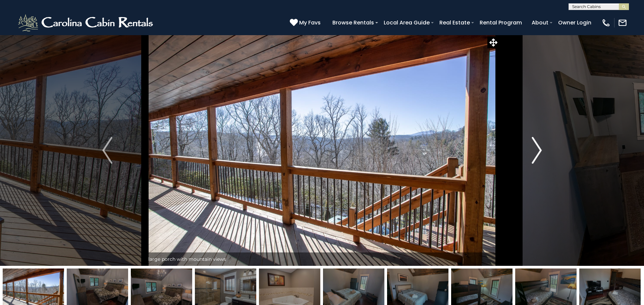
click at [539, 150] on img "Next" at bounding box center [536, 150] width 10 height 27
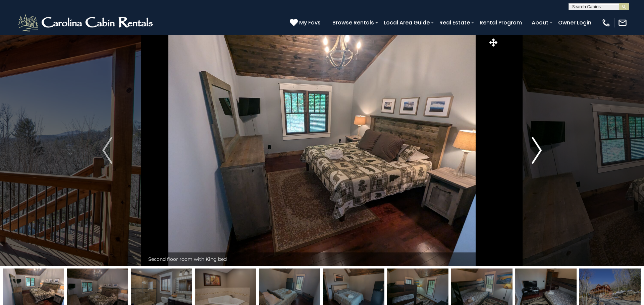
click at [539, 150] on img "Next" at bounding box center [536, 150] width 10 height 27
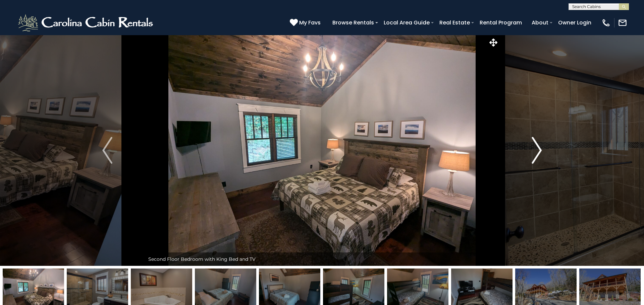
click at [539, 150] on img "Next" at bounding box center [536, 150] width 10 height 27
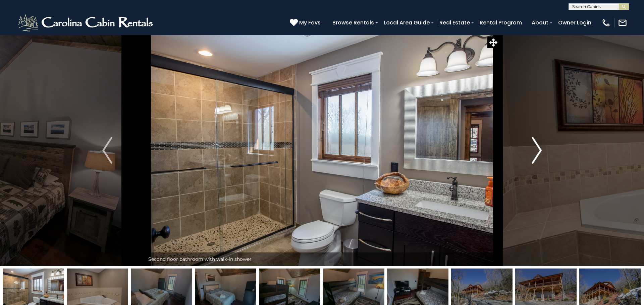
click at [539, 150] on img "Next" at bounding box center [536, 150] width 10 height 27
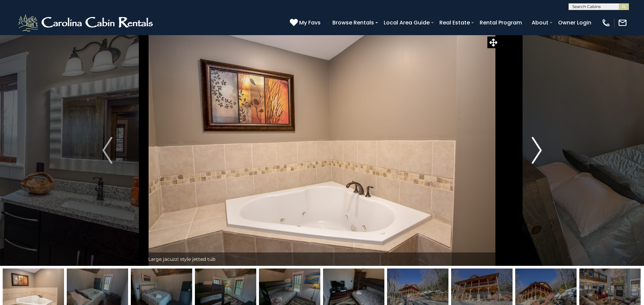
click at [539, 150] on img "Next" at bounding box center [536, 150] width 10 height 27
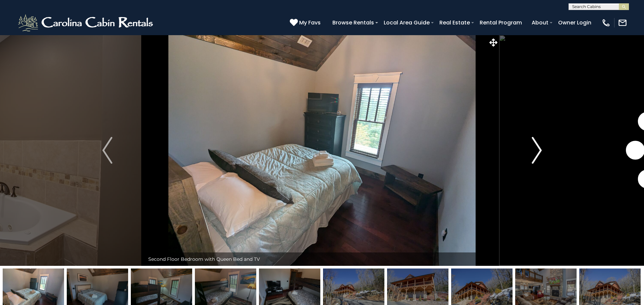
click at [539, 150] on img "Next" at bounding box center [536, 150] width 10 height 27
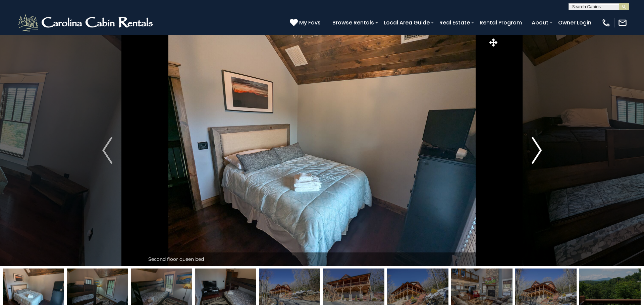
click at [539, 150] on img "Next" at bounding box center [536, 150] width 10 height 27
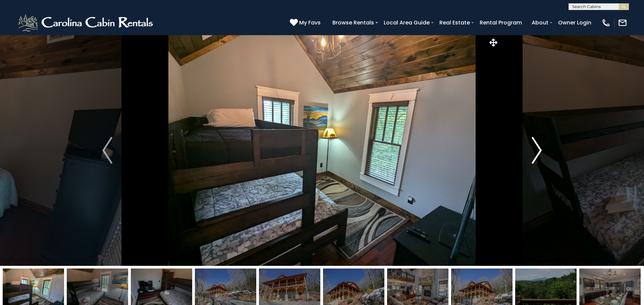
click at [539, 150] on img "Next" at bounding box center [536, 150] width 10 height 27
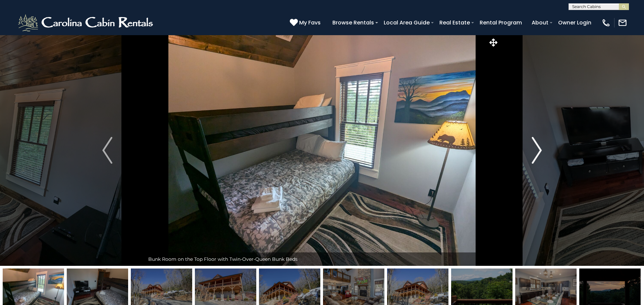
click at [539, 150] on img "Next" at bounding box center [536, 150] width 10 height 27
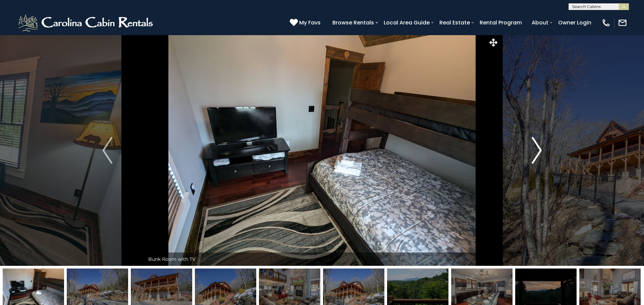
click at [539, 150] on img "Next" at bounding box center [536, 150] width 10 height 27
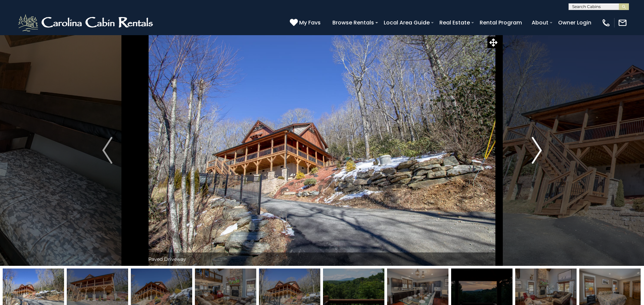
click at [539, 150] on img "Next" at bounding box center [536, 150] width 10 height 27
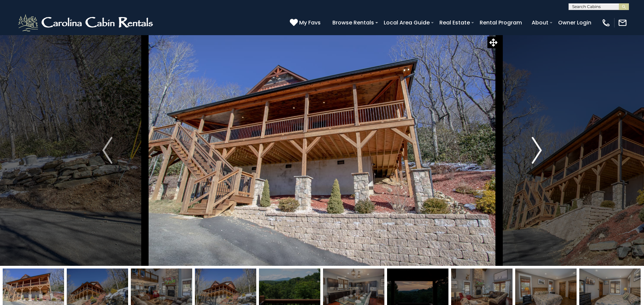
click at [539, 150] on img "Next" at bounding box center [536, 150] width 10 height 27
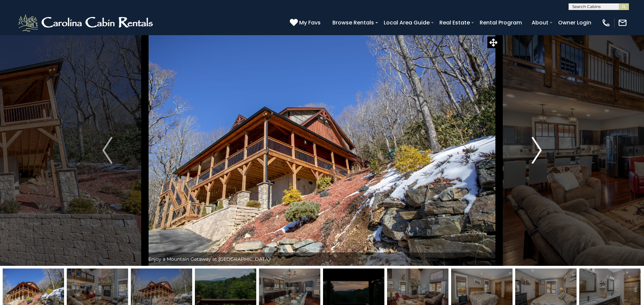
click at [539, 150] on img "Next" at bounding box center [536, 150] width 10 height 27
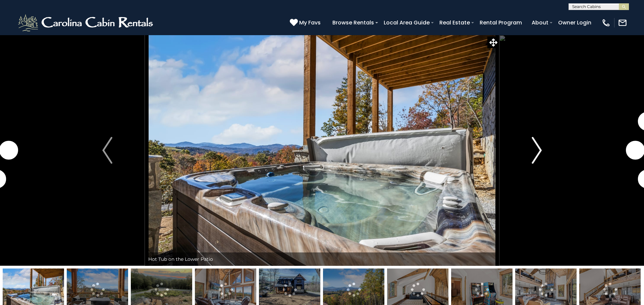
click at [538, 150] on img "Next" at bounding box center [536, 150] width 10 height 27
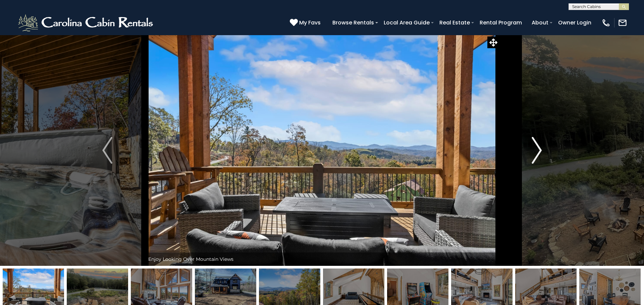
click at [538, 150] on img "Next" at bounding box center [536, 150] width 10 height 27
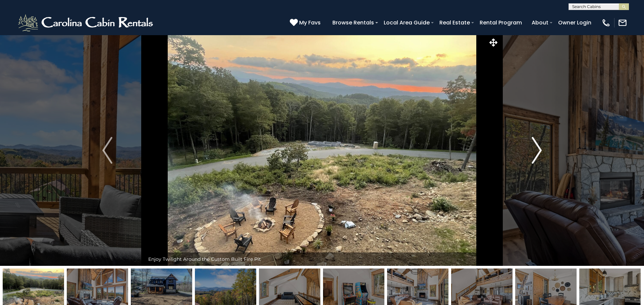
click at [538, 150] on img "Next" at bounding box center [536, 150] width 10 height 27
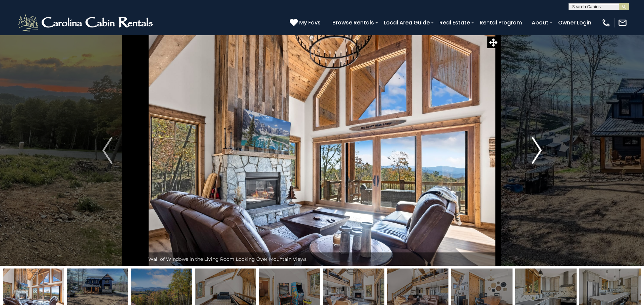
click at [538, 150] on img "Next" at bounding box center [536, 150] width 10 height 27
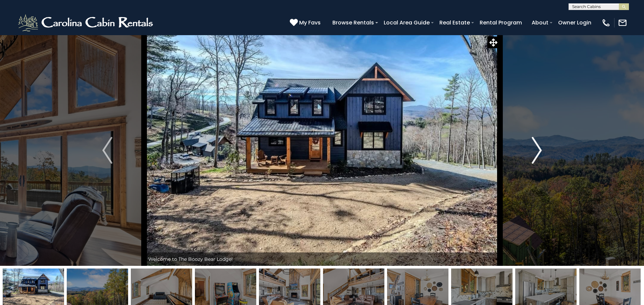
click at [538, 150] on img "Next" at bounding box center [536, 150] width 10 height 27
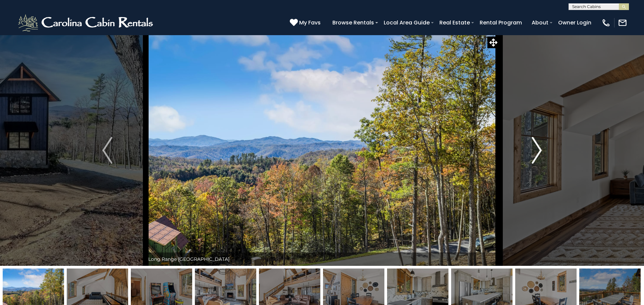
click at [538, 150] on img "Next" at bounding box center [536, 150] width 10 height 27
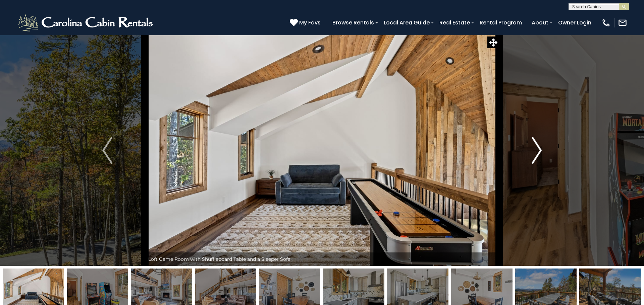
click at [538, 150] on img "Next" at bounding box center [536, 150] width 10 height 27
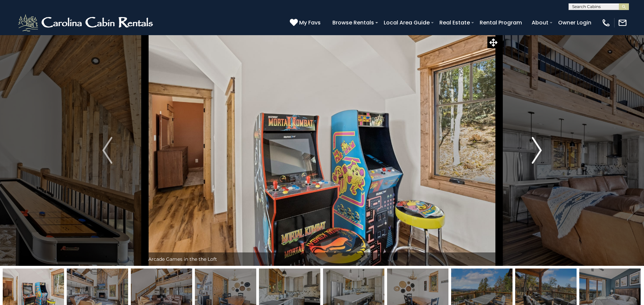
click at [538, 150] on img "Next" at bounding box center [536, 150] width 10 height 27
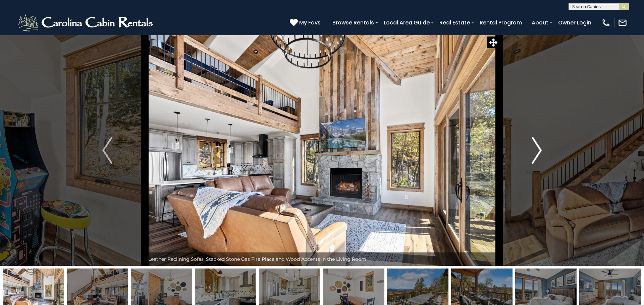
click at [538, 150] on img "Next" at bounding box center [536, 150] width 10 height 27
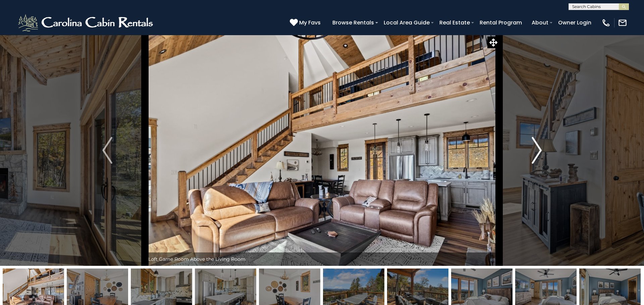
click at [538, 150] on img "Next" at bounding box center [536, 150] width 10 height 27
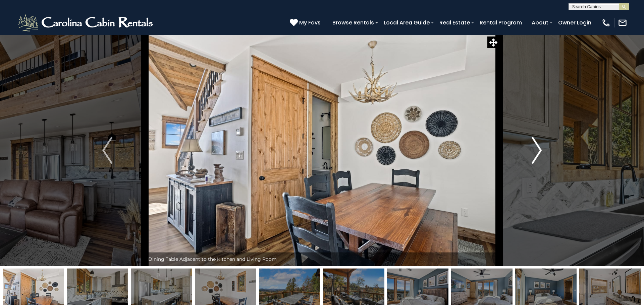
click at [538, 150] on img "Next" at bounding box center [536, 150] width 10 height 27
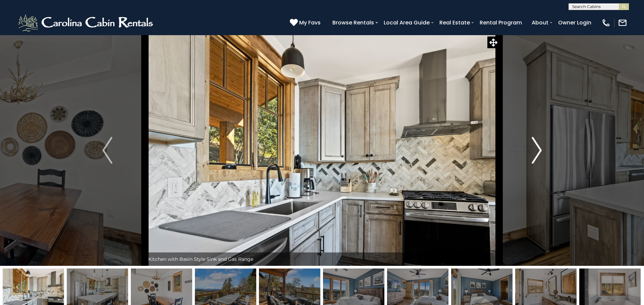
click at [538, 150] on img "Next" at bounding box center [536, 150] width 10 height 27
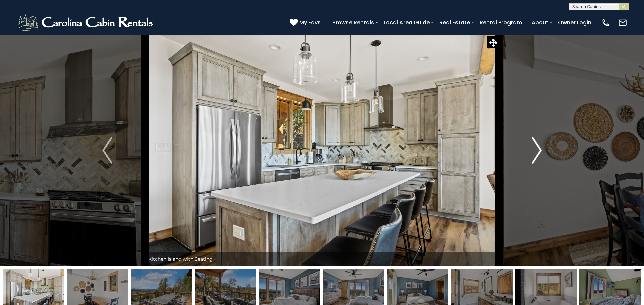
click at [538, 150] on img "Next" at bounding box center [536, 150] width 10 height 27
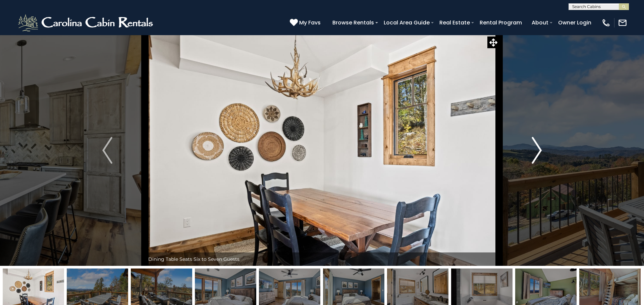
click at [538, 150] on img "Next" at bounding box center [536, 150] width 10 height 27
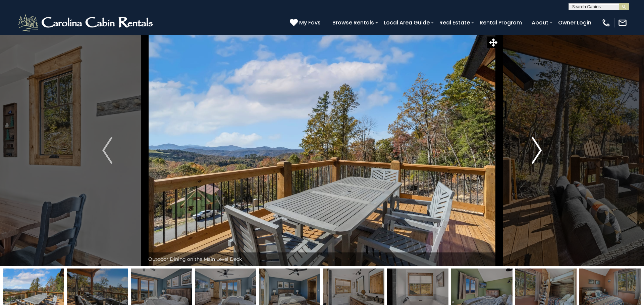
click at [538, 150] on img "Next" at bounding box center [536, 150] width 10 height 27
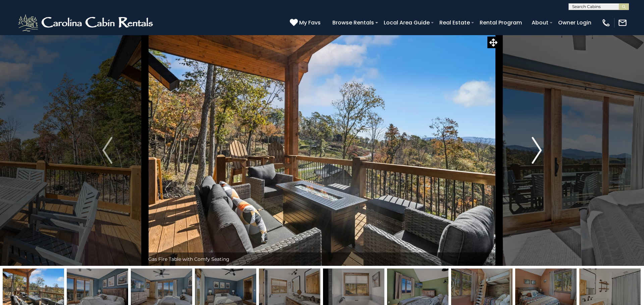
click at [538, 150] on img "Next" at bounding box center [536, 150] width 10 height 27
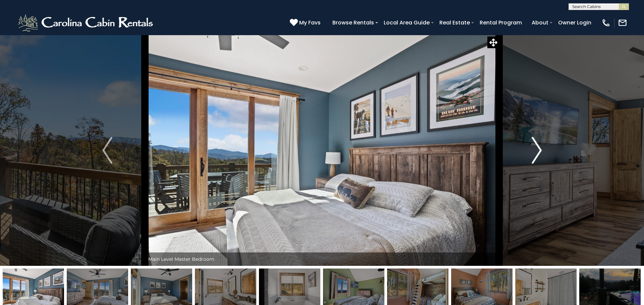
click at [538, 150] on img "Next" at bounding box center [536, 150] width 10 height 27
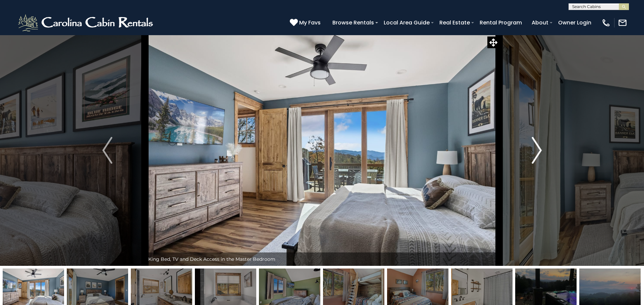
click at [538, 150] on img "Next" at bounding box center [536, 150] width 10 height 27
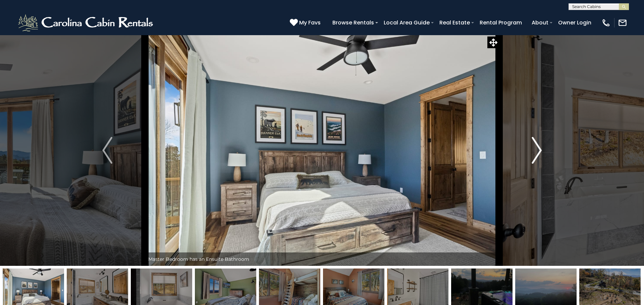
click at [538, 150] on img "Next" at bounding box center [536, 150] width 10 height 27
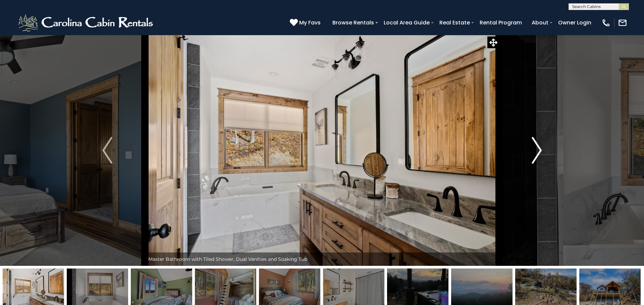
click at [538, 150] on img "Next" at bounding box center [536, 150] width 10 height 27
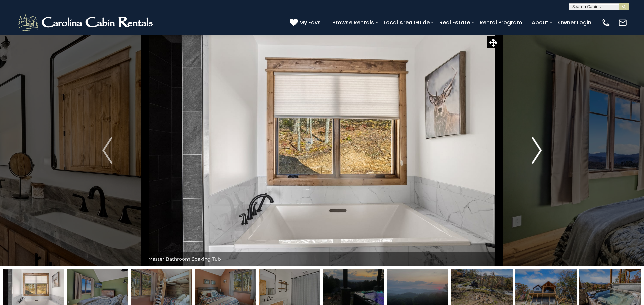
click at [538, 150] on img "Next" at bounding box center [536, 150] width 10 height 27
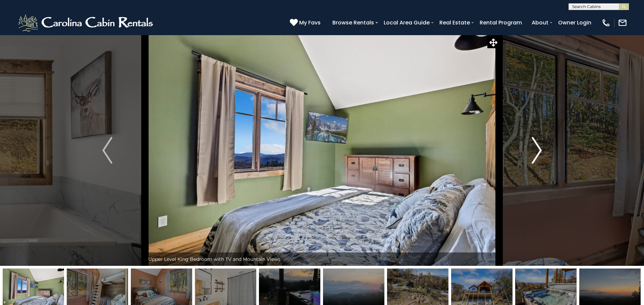
click at [538, 150] on img "Next" at bounding box center [536, 150] width 10 height 27
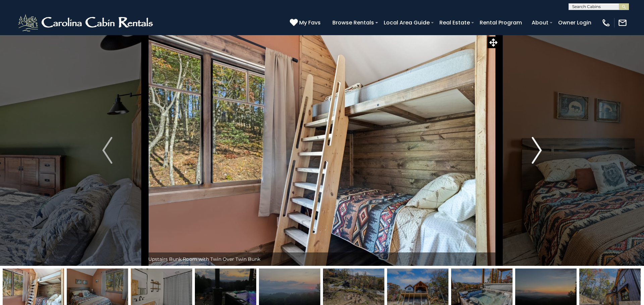
click at [538, 150] on img "Next" at bounding box center [536, 150] width 10 height 27
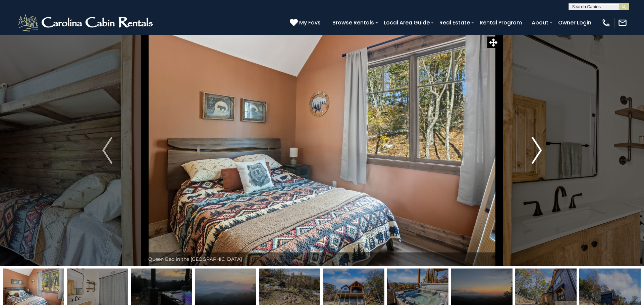
click at [538, 150] on img "Next" at bounding box center [536, 150] width 10 height 27
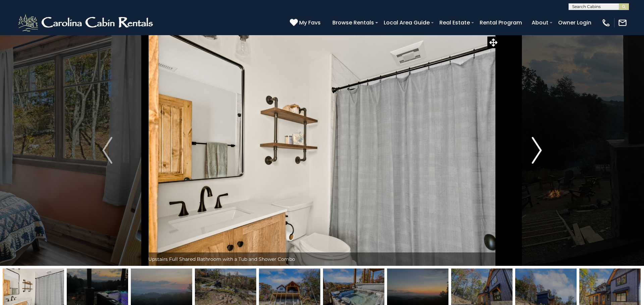
click at [538, 150] on img "Next" at bounding box center [536, 150] width 10 height 27
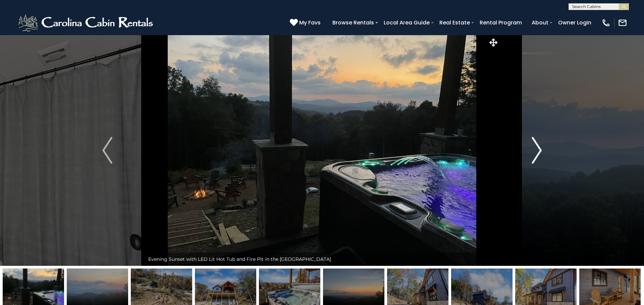
click at [538, 150] on img "Next" at bounding box center [536, 150] width 10 height 27
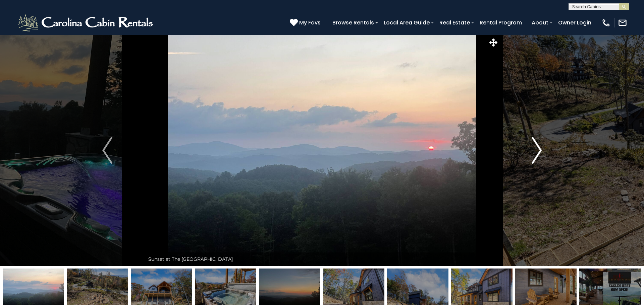
click at [538, 150] on img "Next" at bounding box center [536, 150] width 10 height 27
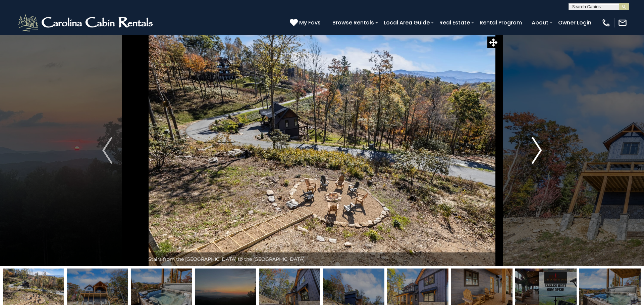
click at [538, 150] on img "Next" at bounding box center [536, 150] width 10 height 27
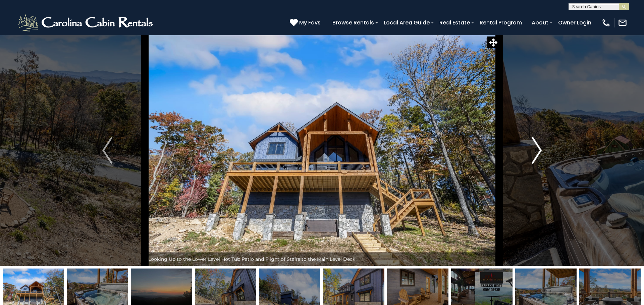
click at [538, 150] on img "Next" at bounding box center [536, 150] width 10 height 27
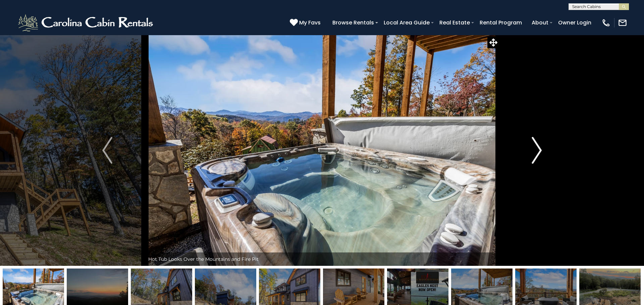
click at [538, 150] on img "Next" at bounding box center [536, 150] width 10 height 27
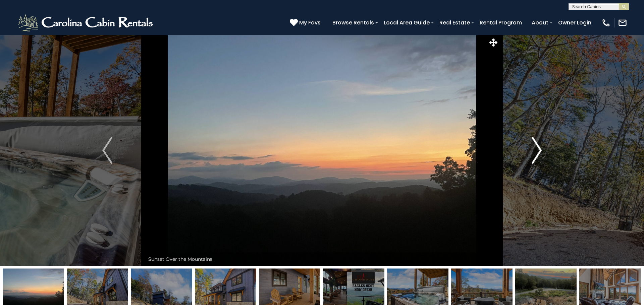
click at [538, 150] on img "Next" at bounding box center [536, 150] width 10 height 27
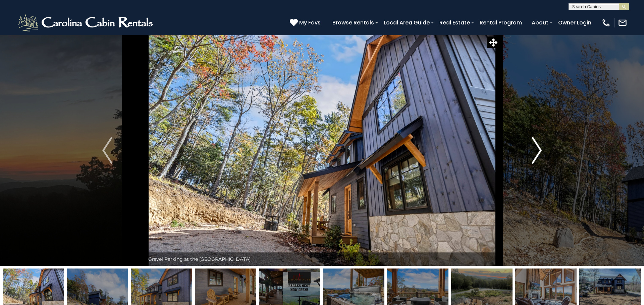
click at [538, 150] on img "Next" at bounding box center [536, 150] width 10 height 27
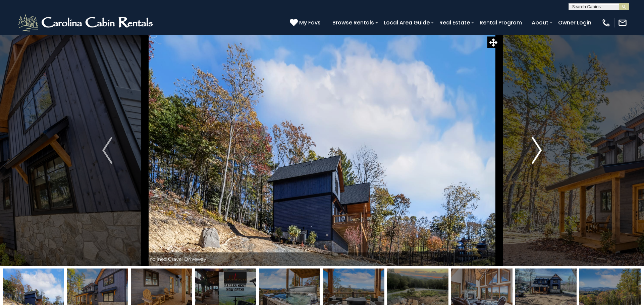
click at [538, 150] on img "Next" at bounding box center [536, 150] width 10 height 27
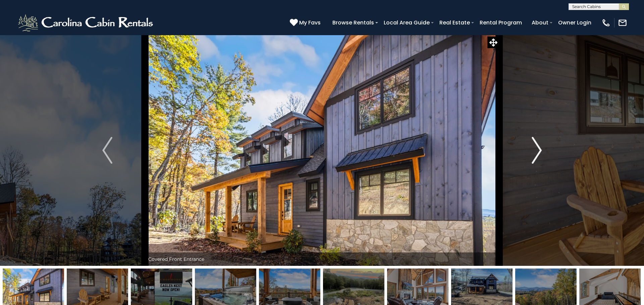
click at [538, 150] on img "Next" at bounding box center [536, 150] width 10 height 27
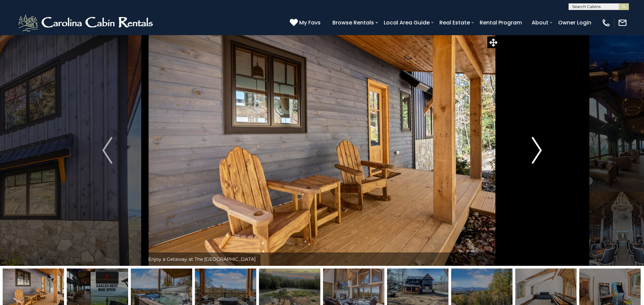
click at [538, 150] on img "Next" at bounding box center [536, 150] width 10 height 27
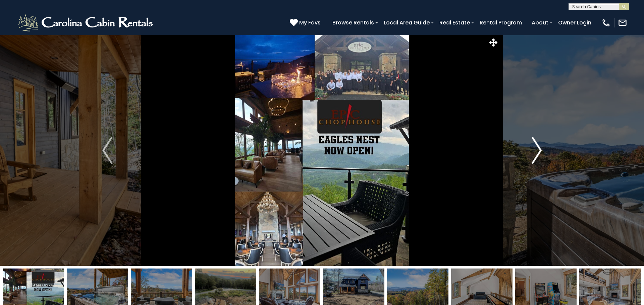
click at [538, 150] on img "Next" at bounding box center [536, 150] width 10 height 27
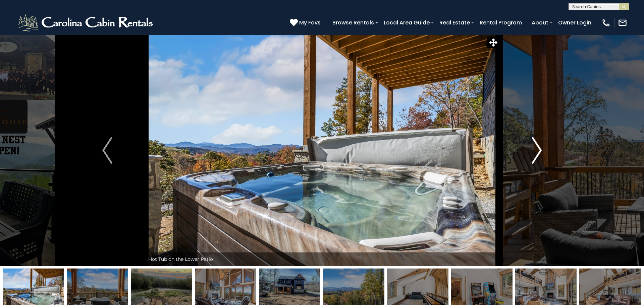
click at [538, 150] on img "Next" at bounding box center [536, 150] width 10 height 27
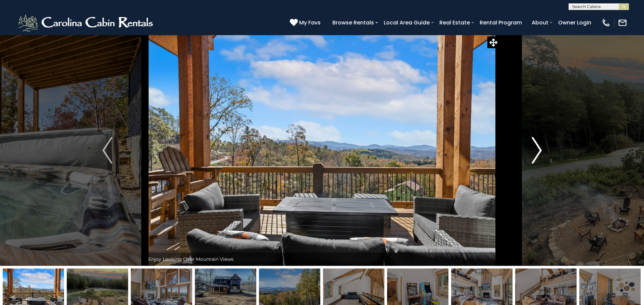
click at [538, 150] on img "Next" at bounding box center [536, 150] width 10 height 27
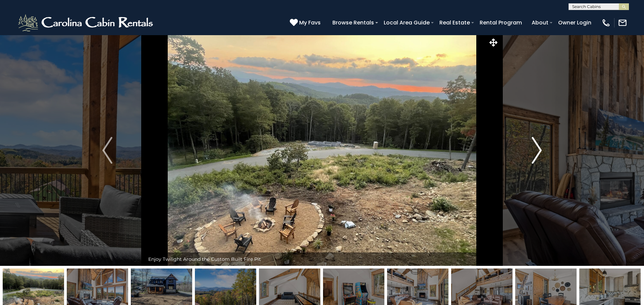
click at [538, 150] on img "Next" at bounding box center [536, 150] width 10 height 27
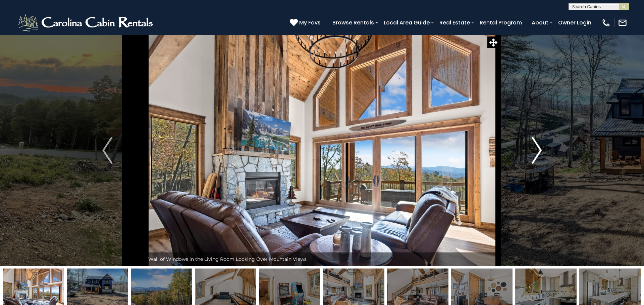
click at [538, 150] on img "Next" at bounding box center [536, 150] width 10 height 27
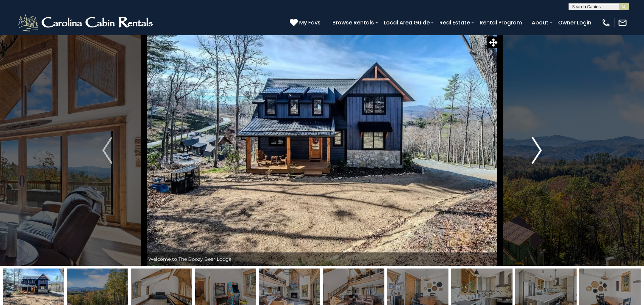
click at [538, 150] on img "Next" at bounding box center [536, 150] width 10 height 27
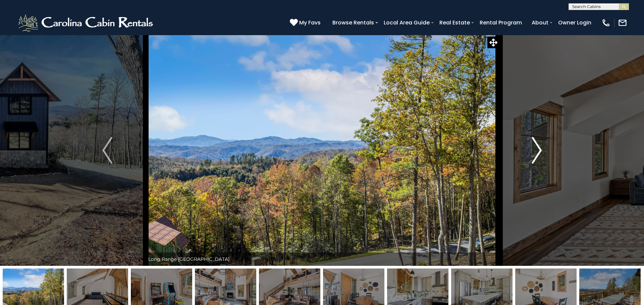
click at [538, 150] on img "Next" at bounding box center [536, 150] width 10 height 27
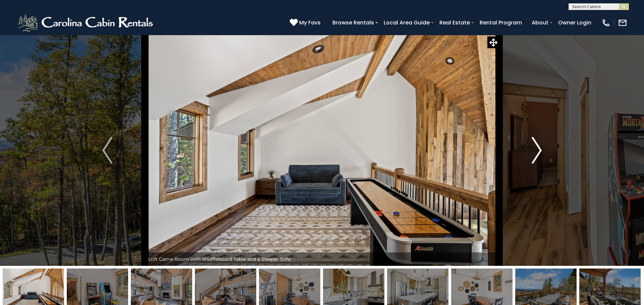
click at [538, 150] on img "Next" at bounding box center [536, 150] width 10 height 27
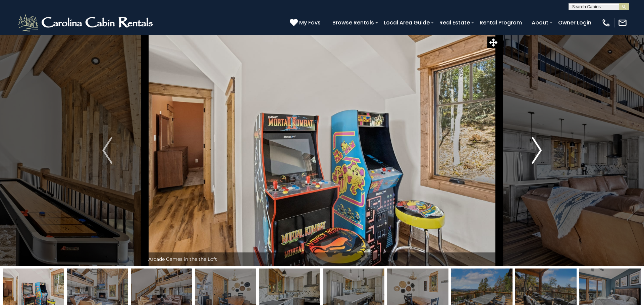
click at [538, 150] on img "Next" at bounding box center [536, 150] width 10 height 27
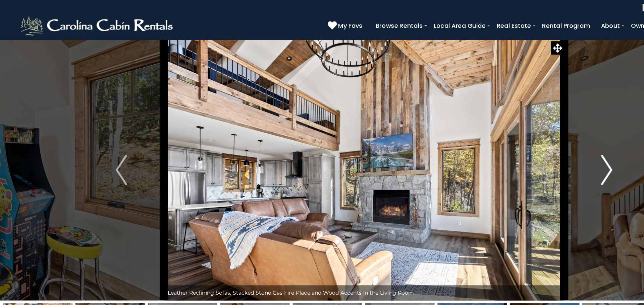
click at [532, 153] on img "Next" at bounding box center [536, 150] width 10 height 27
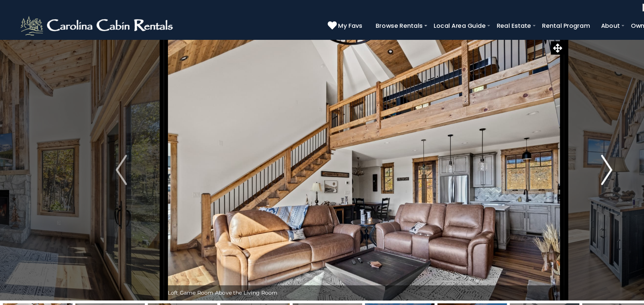
click at [532, 153] on img "Next" at bounding box center [536, 150] width 10 height 27
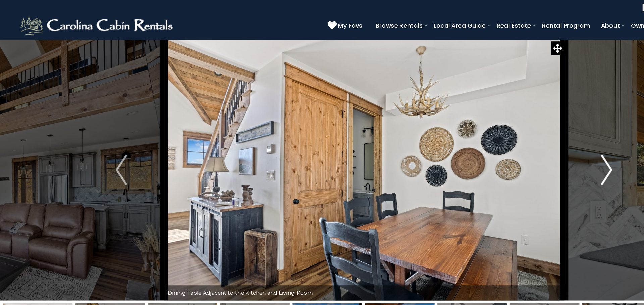
click at [532, 153] on img "Next" at bounding box center [536, 150] width 10 height 27
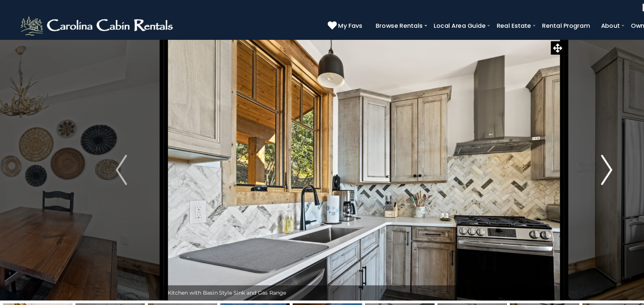
click at [532, 153] on img "Next" at bounding box center [536, 150] width 10 height 27
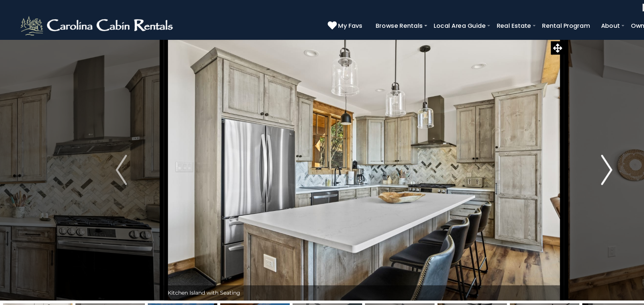
click at [532, 153] on img "Next" at bounding box center [536, 150] width 10 height 27
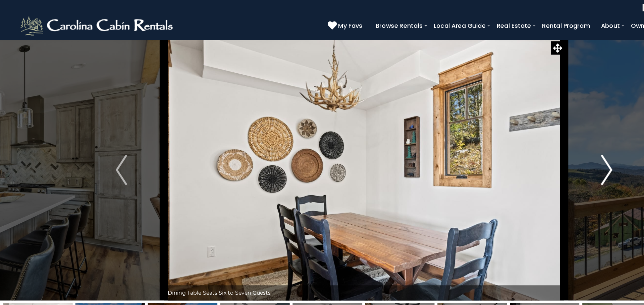
click at [532, 153] on img "Next" at bounding box center [536, 150] width 10 height 27
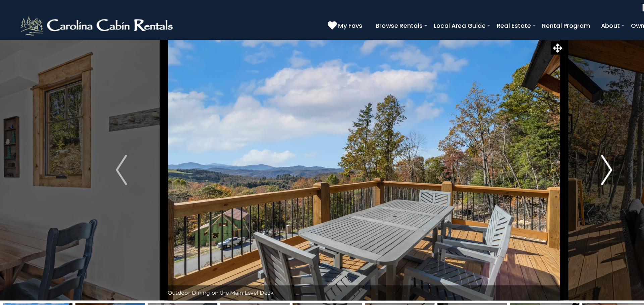
click at [532, 153] on img "Next" at bounding box center [536, 150] width 10 height 27
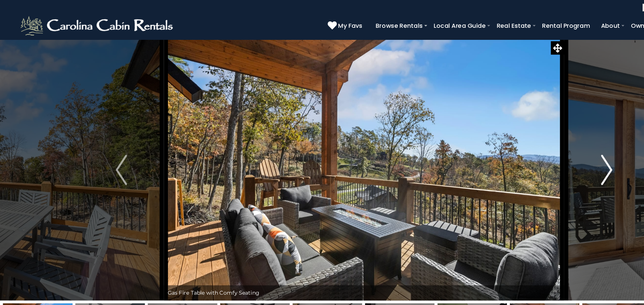
click at [532, 153] on img "Next" at bounding box center [536, 150] width 10 height 27
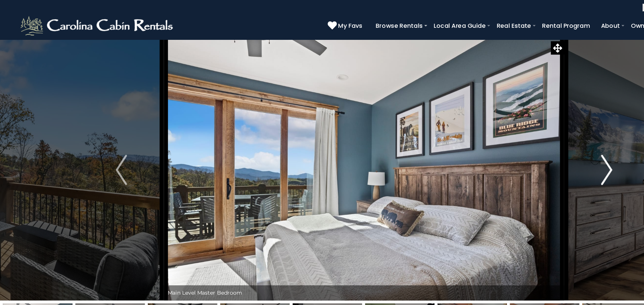
click at [532, 153] on img "Next" at bounding box center [536, 150] width 10 height 27
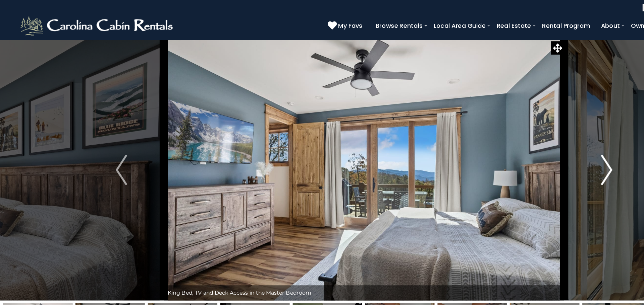
click at [532, 153] on img "Next" at bounding box center [536, 150] width 10 height 27
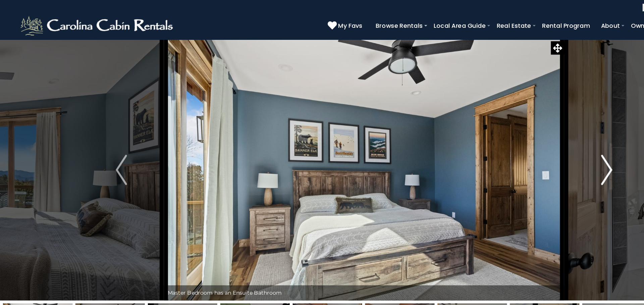
click at [532, 153] on img "Next" at bounding box center [536, 150] width 10 height 27
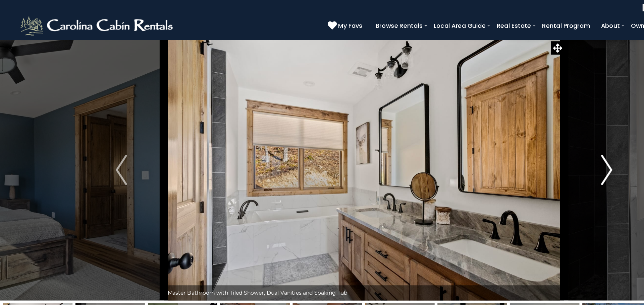
click at [532, 153] on img "Next" at bounding box center [536, 150] width 10 height 27
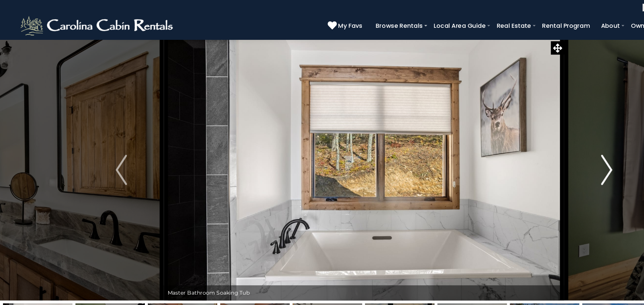
click at [532, 153] on img "Next" at bounding box center [536, 150] width 10 height 27
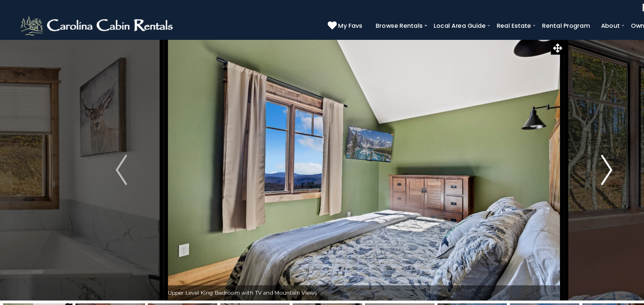
click at [532, 153] on img "Next" at bounding box center [536, 150] width 10 height 27
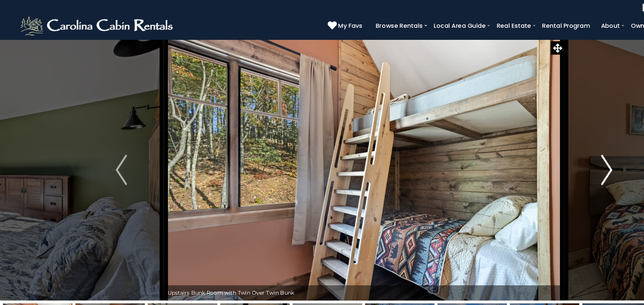
click at [532, 153] on img "Next" at bounding box center [536, 150] width 10 height 27
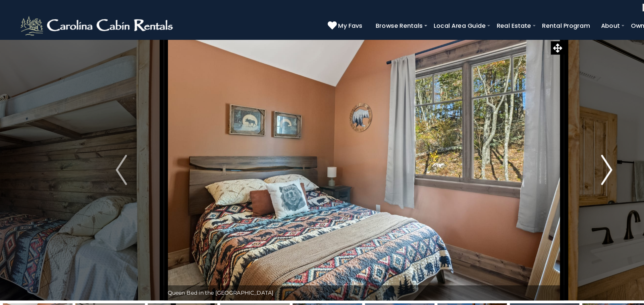
click at [532, 153] on img "Next" at bounding box center [536, 150] width 10 height 27
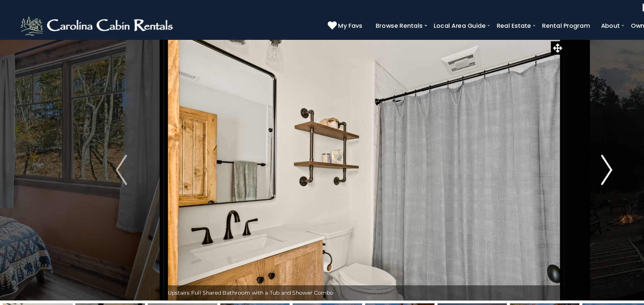
click at [532, 153] on img "Next" at bounding box center [536, 150] width 10 height 27
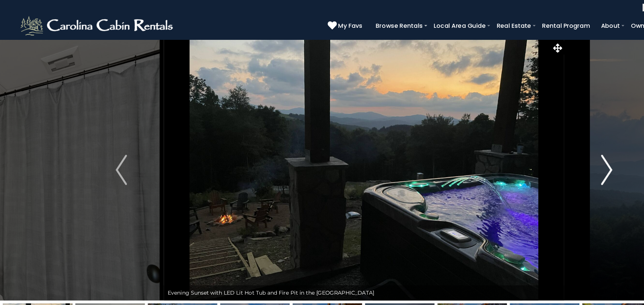
click at [532, 153] on img "Next" at bounding box center [536, 150] width 10 height 27
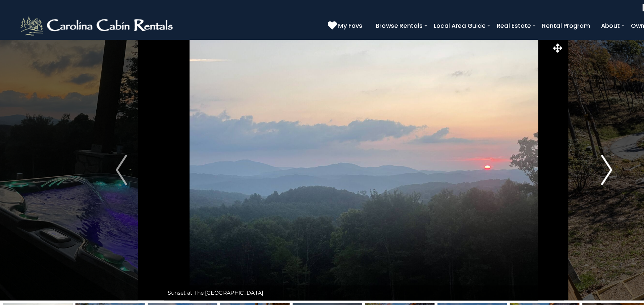
click at [532, 153] on img "Next" at bounding box center [536, 150] width 10 height 27
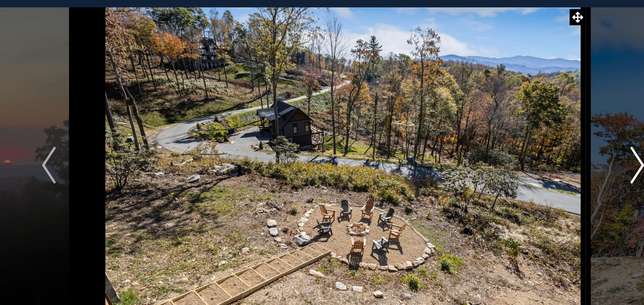
click at [534, 155] on img "Next" at bounding box center [536, 150] width 10 height 27
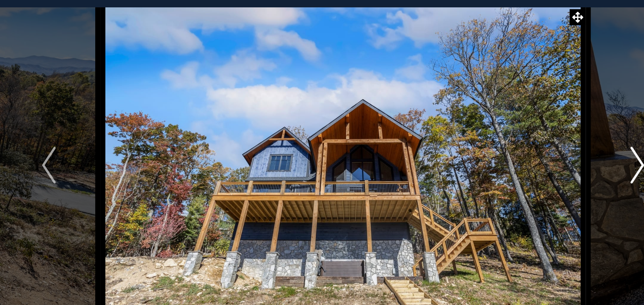
click at [534, 155] on img "Next" at bounding box center [536, 150] width 10 height 27
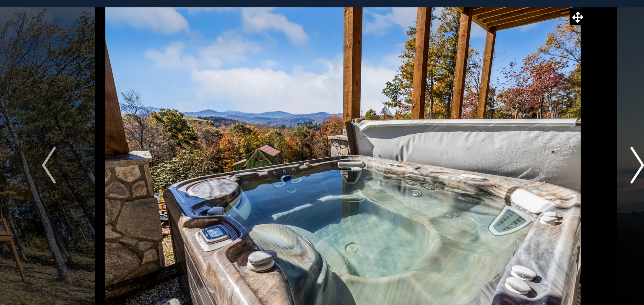
click at [534, 155] on img "Next" at bounding box center [536, 150] width 10 height 27
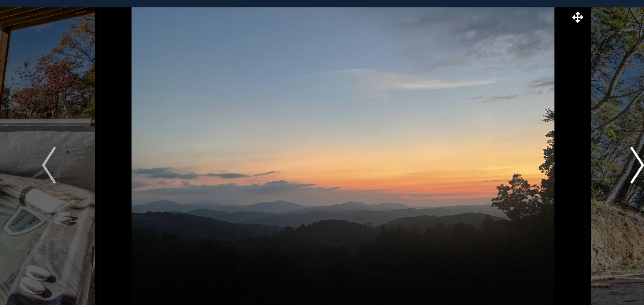
click at [534, 155] on img "Next" at bounding box center [536, 150] width 10 height 27
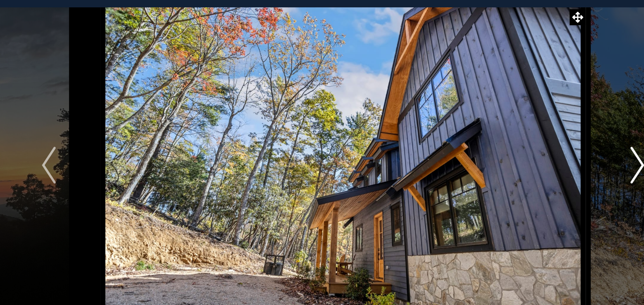
click at [534, 155] on img "Next" at bounding box center [536, 150] width 10 height 27
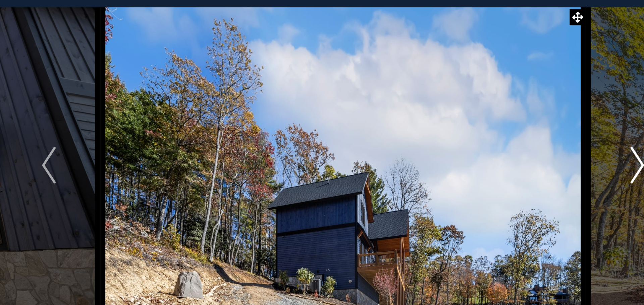
click at [534, 155] on img "Next" at bounding box center [536, 150] width 10 height 27
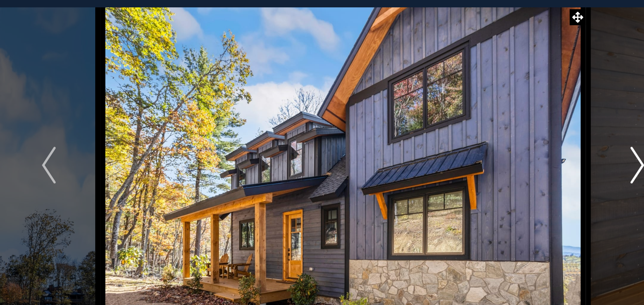
click at [534, 155] on img "Next" at bounding box center [536, 150] width 10 height 27
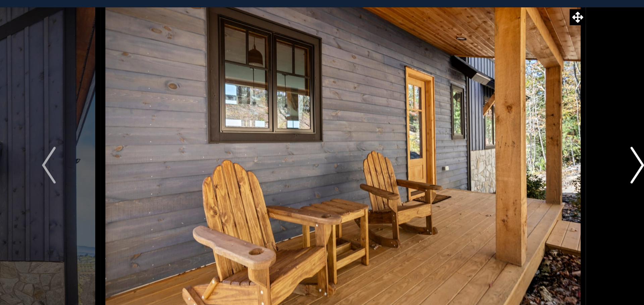
click at [534, 155] on img "Next" at bounding box center [536, 150] width 10 height 27
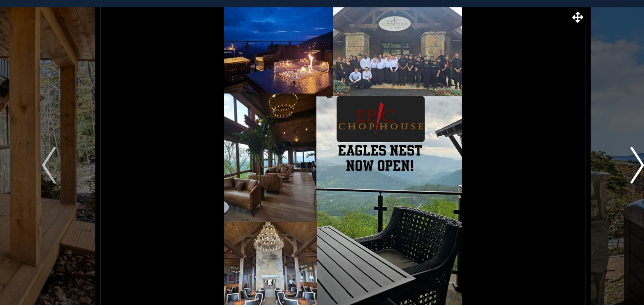
click at [534, 155] on img "Next" at bounding box center [536, 150] width 10 height 27
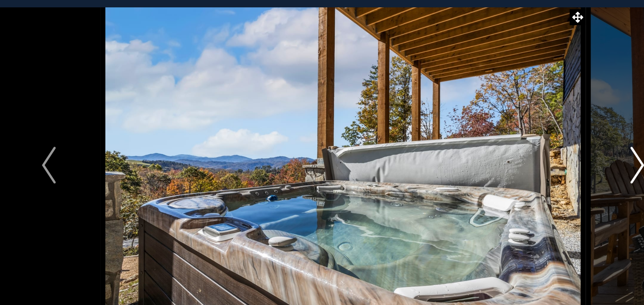
click at [534, 155] on img "Next" at bounding box center [536, 150] width 10 height 27
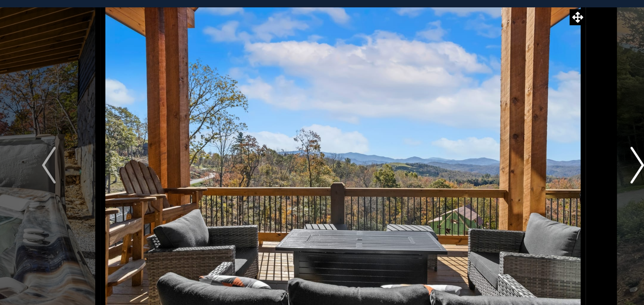
click at [534, 155] on img "Next" at bounding box center [536, 150] width 10 height 27
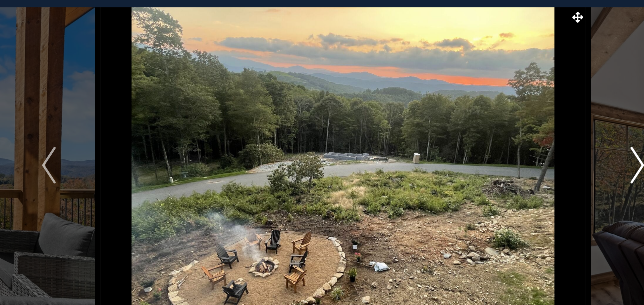
click at [534, 155] on img "Next" at bounding box center [536, 150] width 10 height 27
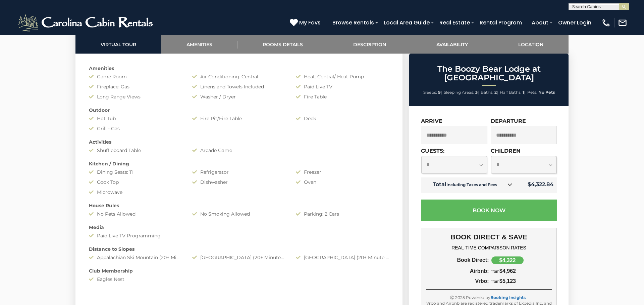
scroll to position [552, 0]
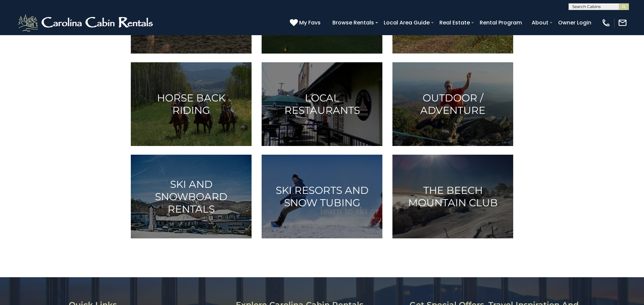
scroll to position [339, 0]
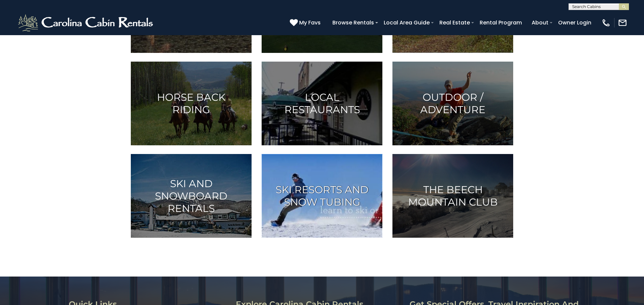
click at [303, 201] on h3 "Ski Resorts and Snow Tubing" at bounding box center [322, 196] width 104 height 25
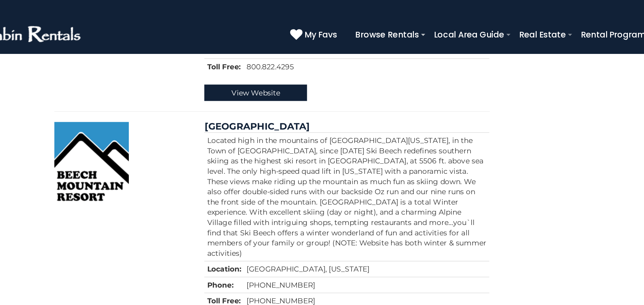
scroll to position [269, 0]
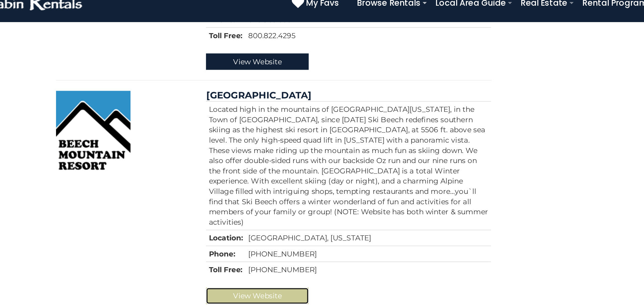
click at [272, 209] on link "View Website" at bounding box center [267, 214] width 67 height 11
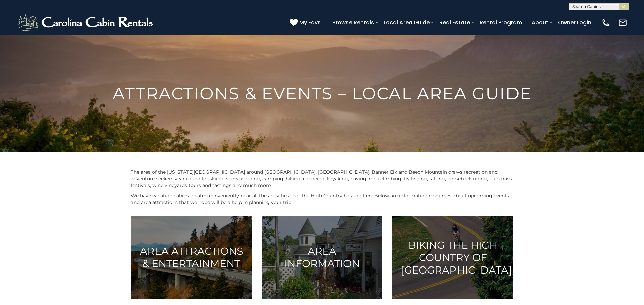
scroll to position [339, 0]
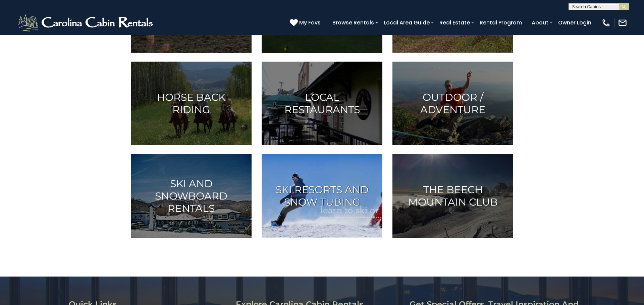
click at [340, 205] on h3 "Ski Resorts and Snow Tubing" at bounding box center [322, 196] width 104 height 25
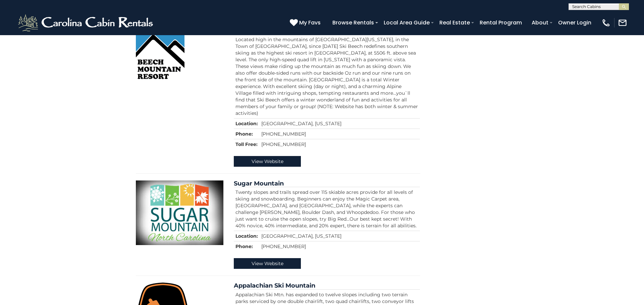
scroll to position [324, 0]
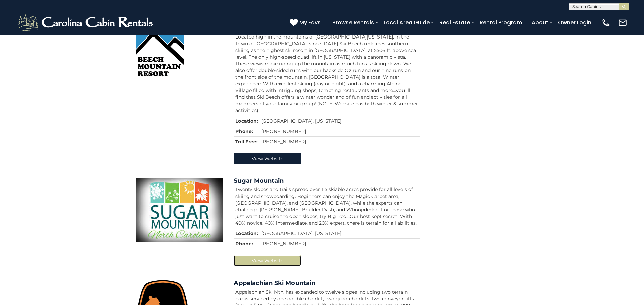
click at [269, 256] on link "View Website" at bounding box center [267, 261] width 67 height 11
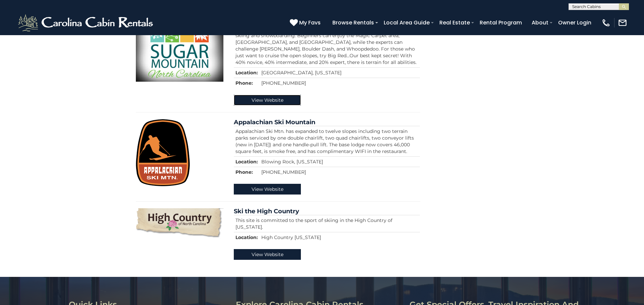
scroll to position [490, 0]
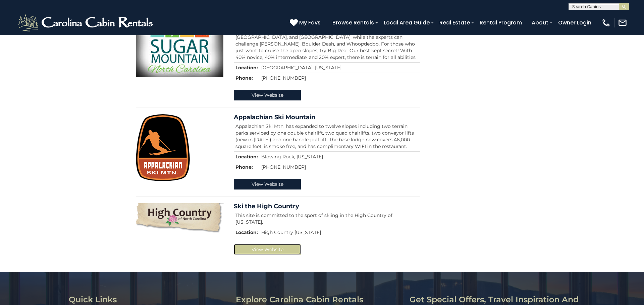
click at [252, 244] on link "View Website" at bounding box center [267, 249] width 67 height 11
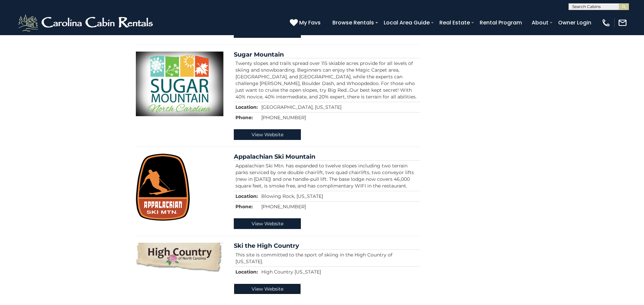
scroll to position [452, 0]
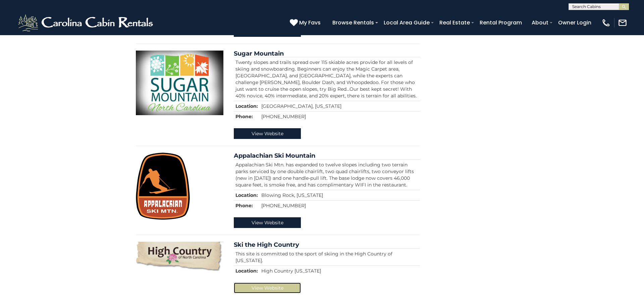
click at [273, 283] on link "View Website" at bounding box center [267, 288] width 67 height 11
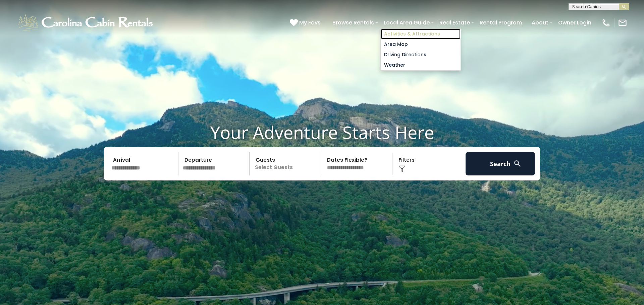
click at [391, 34] on link "Activities & Attractions" at bounding box center [420, 34] width 80 height 10
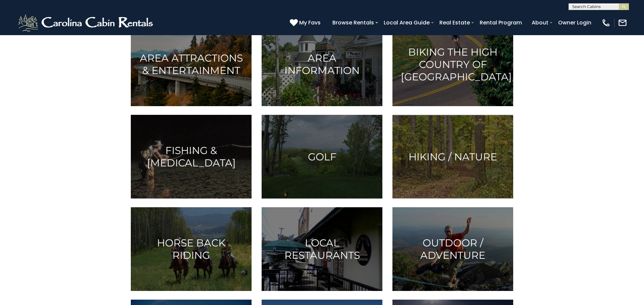
scroll to position [193, 0]
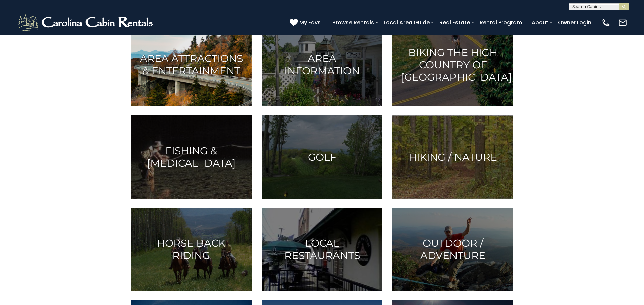
click at [193, 81] on img at bounding box center [191, 65] width 121 height 84
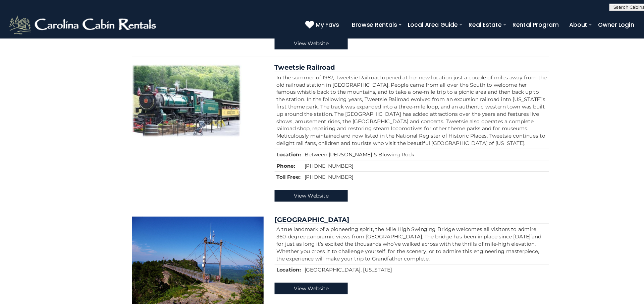
scroll to position [256, 0]
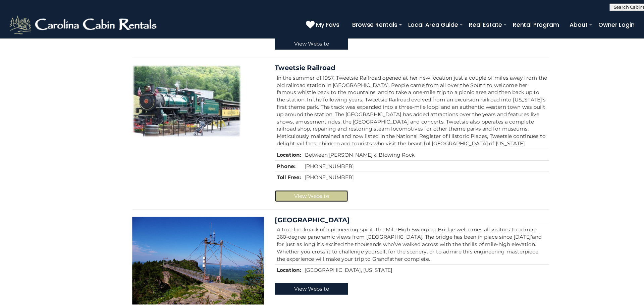
click at [307, 175] on link "View Website" at bounding box center [294, 180] width 67 height 11
